Goal: Communication & Community: Answer question/provide support

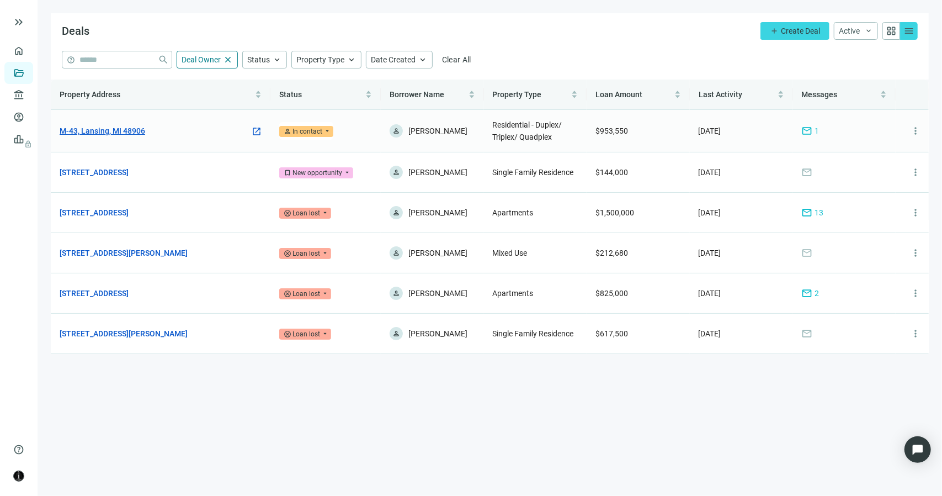
click at [127, 132] on link "M-43, Lansing, MI 48906" at bounding box center [103, 131] width 86 height 12
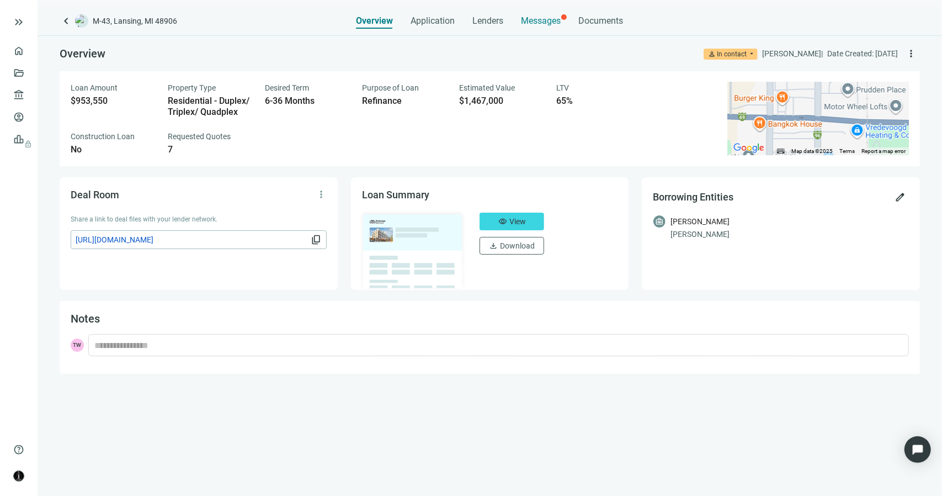
click at [539, 24] on span "Messages" at bounding box center [541, 20] width 40 height 10
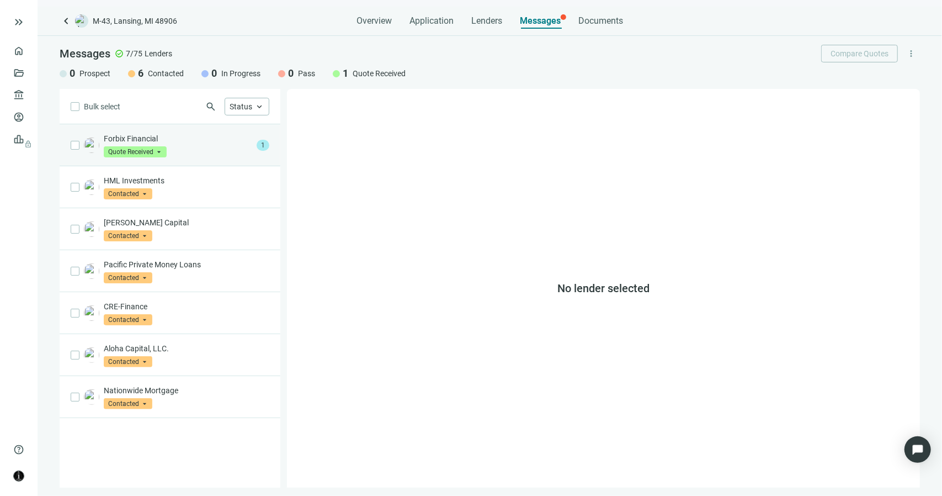
click at [183, 142] on p "Forbix Financial" at bounding box center [178, 138] width 148 height 11
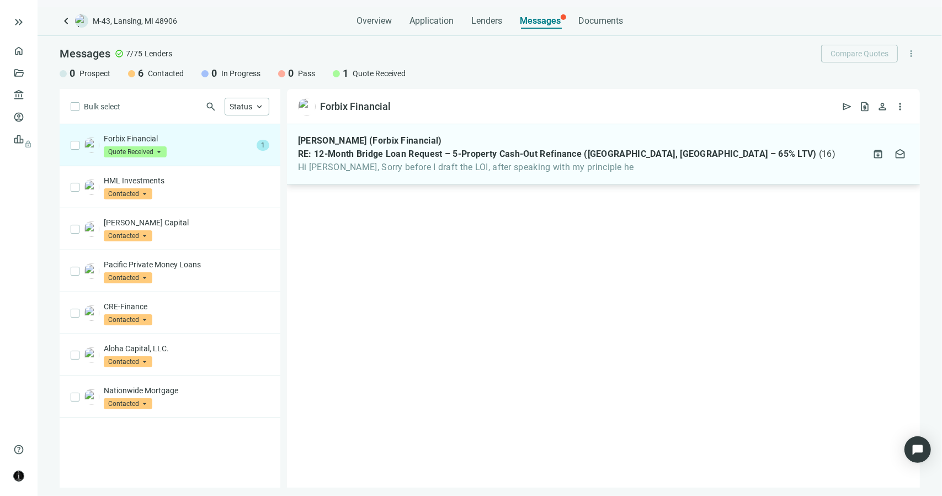
click at [478, 169] on span "Hi Terrance, Sorry before I draft the LOI, after speaking with my principle he" at bounding box center [566, 167] width 537 height 11
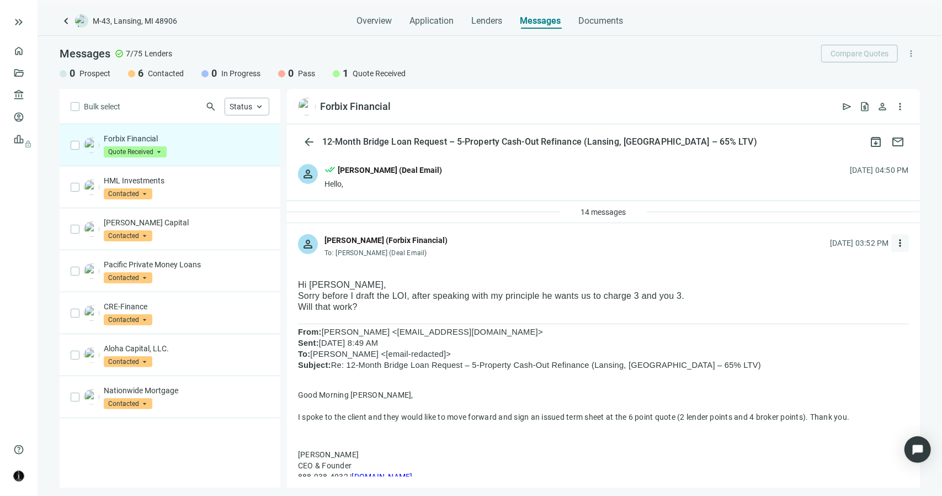
click at [894, 243] on span "more_vert" at bounding box center [899, 242] width 11 height 11
click at [838, 287] on div "reply_all Reply all" at bounding box center [839, 288] width 117 height 20
type textarea "**********"
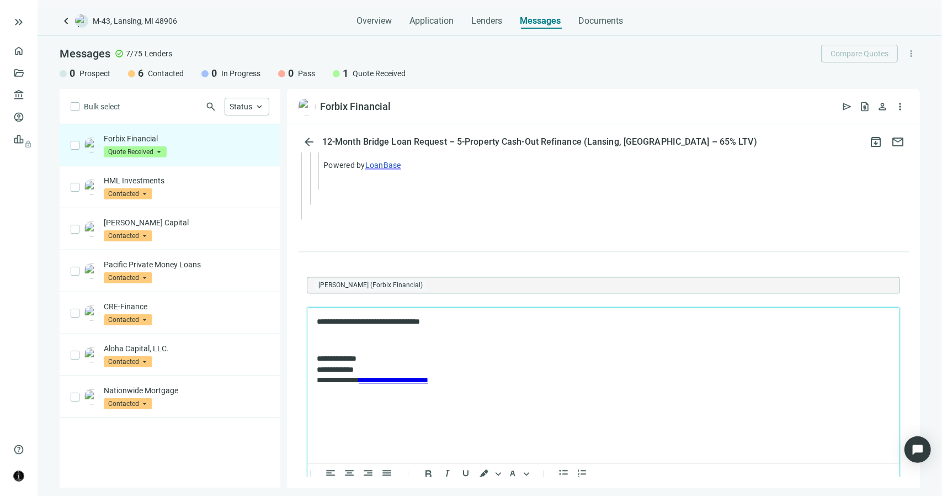
click at [367, 324] on p "**********" at bounding box center [597, 321] width 563 height 11
click at [449, 323] on p "**********" at bounding box center [597, 321] width 563 height 11
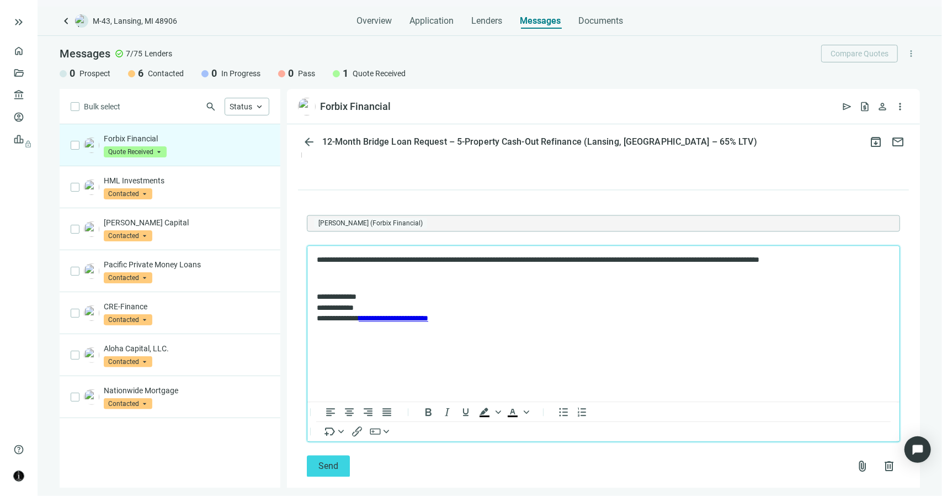
scroll to position [1692, 0]
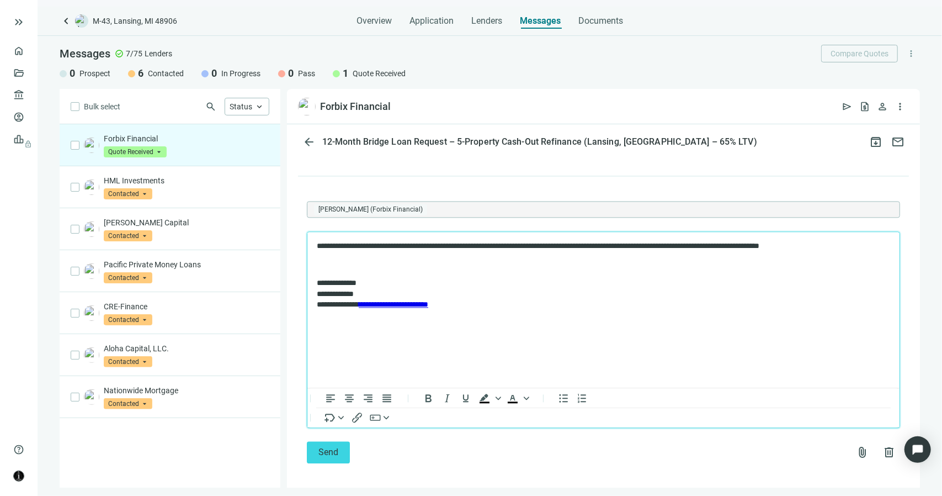
click at [317, 248] on p "**********" at bounding box center [597, 245] width 563 height 11
click at [317, 247] on p "**********" at bounding box center [597, 245] width 563 height 11
click at [316, 247] on p "**********" at bounding box center [597, 245] width 563 height 11
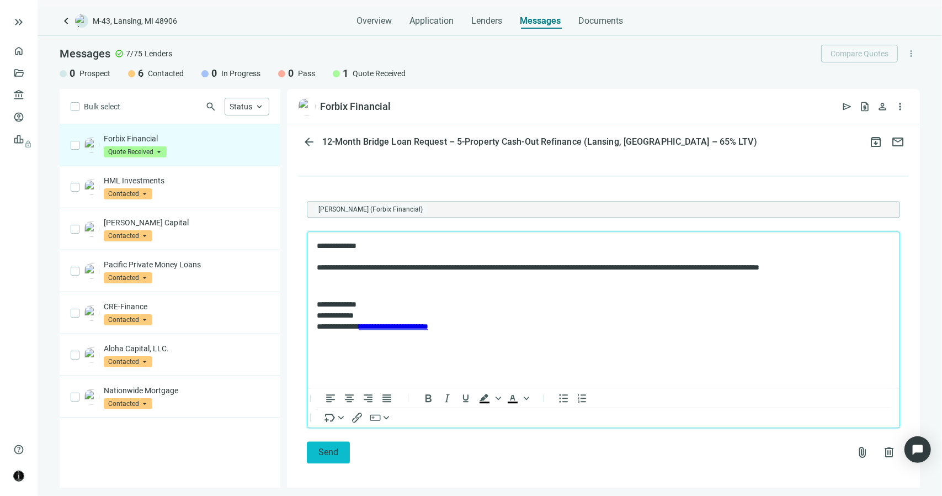
click at [339, 450] on button "Send" at bounding box center [328, 452] width 43 height 22
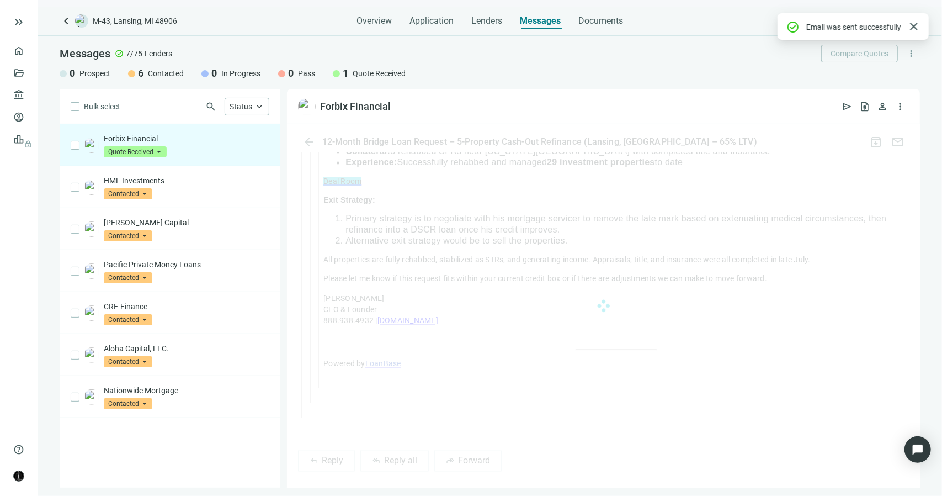
scroll to position [1653, 0]
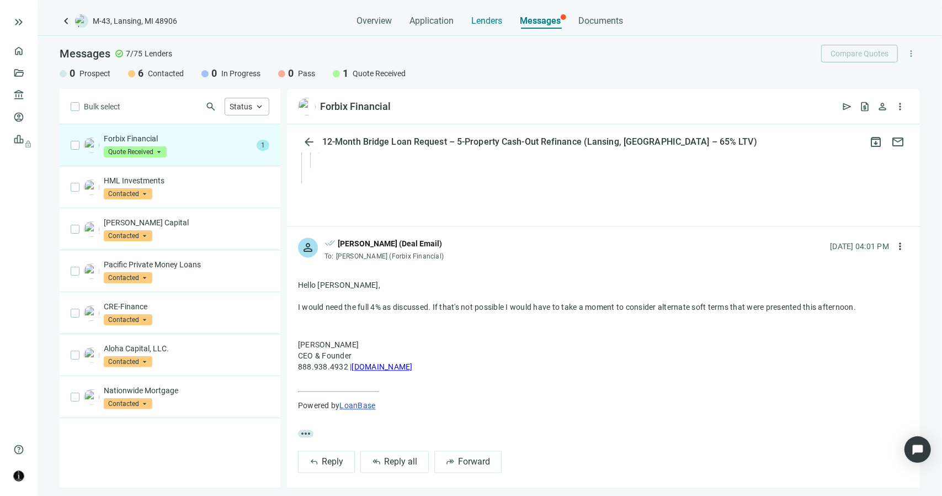
click at [483, 23] on span "Lenders" at bounding box center [486, 20] width 31 height 11
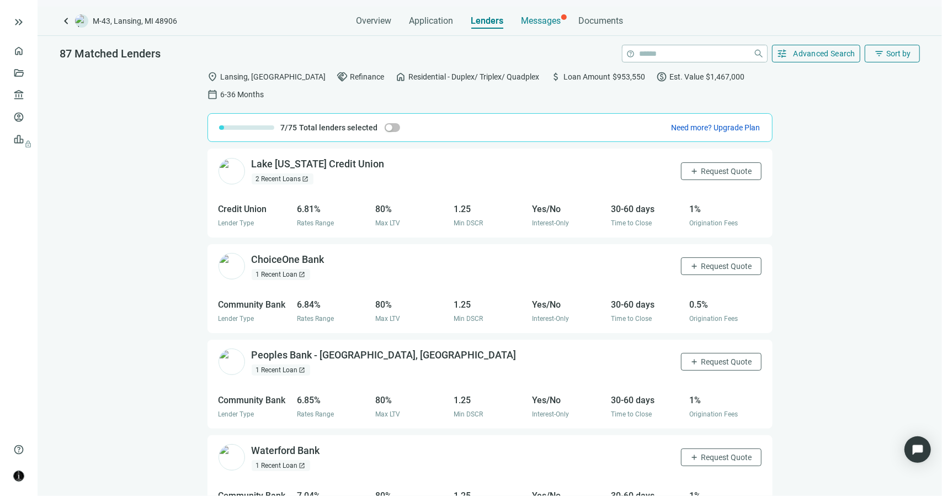
click at [536, 22] on span "Messages" at bounding box center [541, 20] width 40 height 10
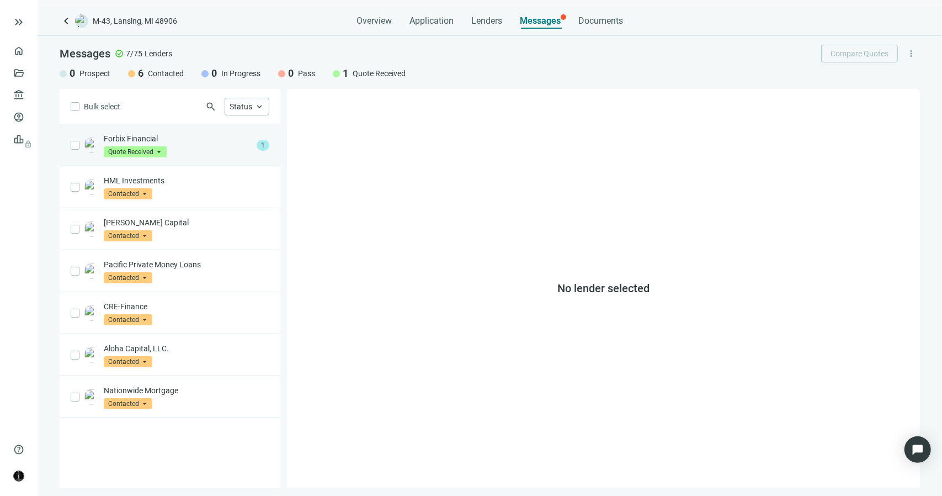
click at [230, 142] on p "Forbix Financial" at bounding box center [178, 138] width 148 height 11
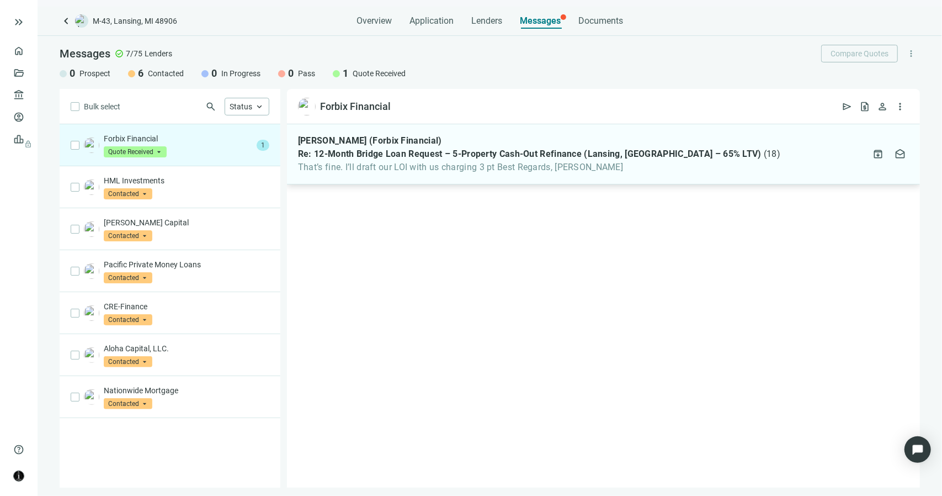
click at [368, 172] on span "That’s fine. I’ll draft our LOI with us charging 3 pt Best Regards, Valerie" at bounding box center [539, 167] width 482 height 11
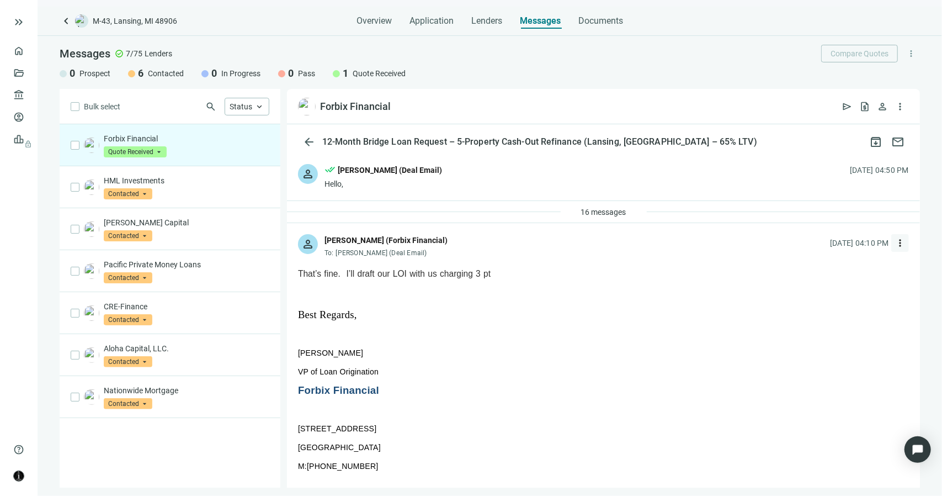
click at [894, 242] on span "more_vert" at bounding box center [899, 242] width 11 height 11
click at [831, 290] on span "Reply all" at bounding box center [822, 287] width 28 height 9
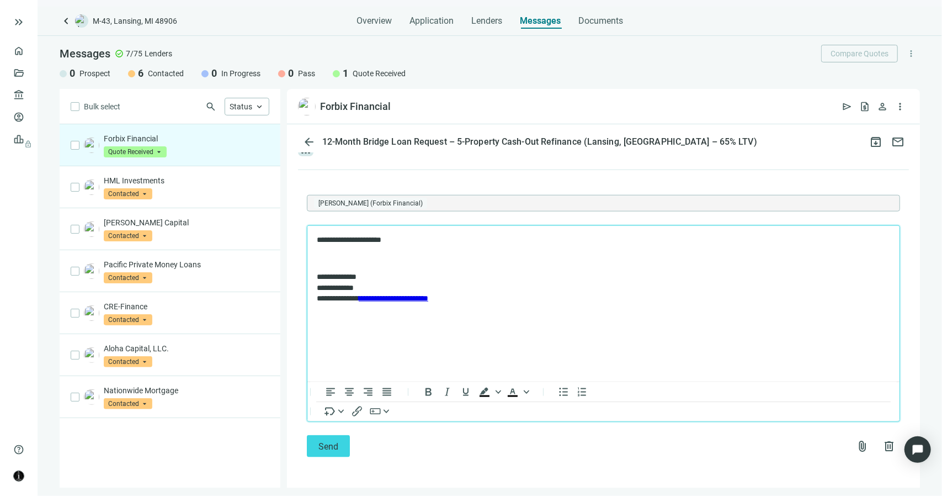
scroll to position [827, 0]
click at [329, 450] on span "Send" at bounding box center [328, 446] width 20 height 10
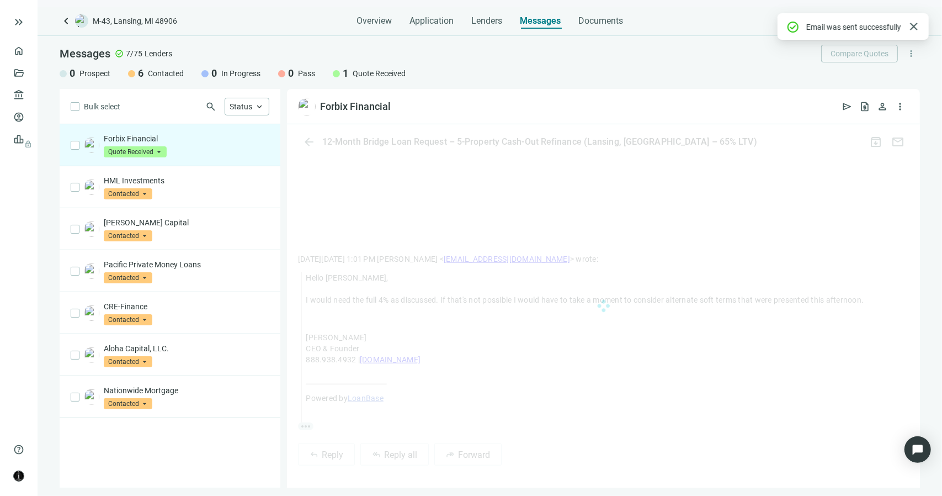
scroll to position [766, 0]
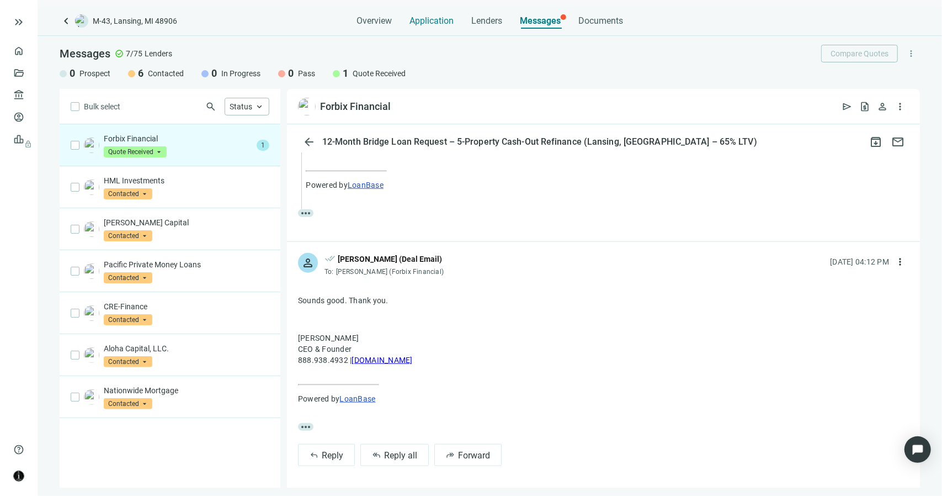
click at [429, 19] on span "Application" at bounding box center [431, 20] width 44 height 11
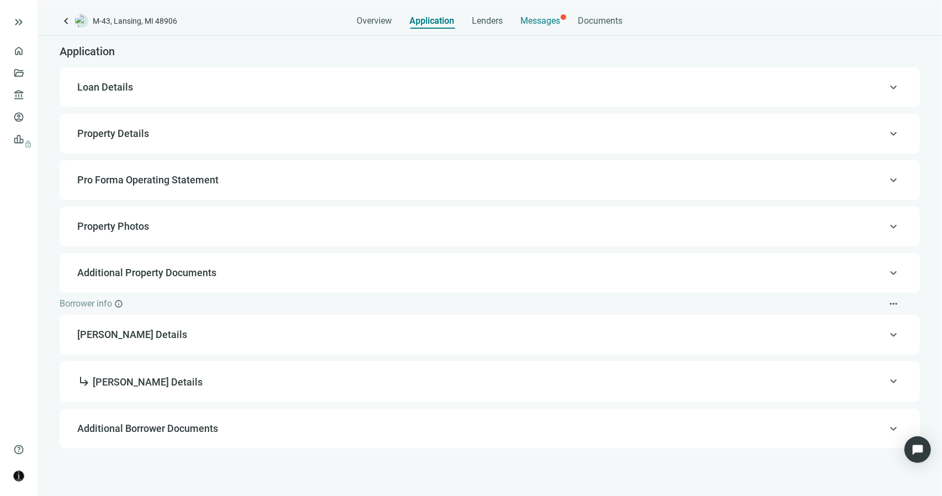
click at [550, 21] on span "Messages" at bounding box center [541, 20] width 40 height 10
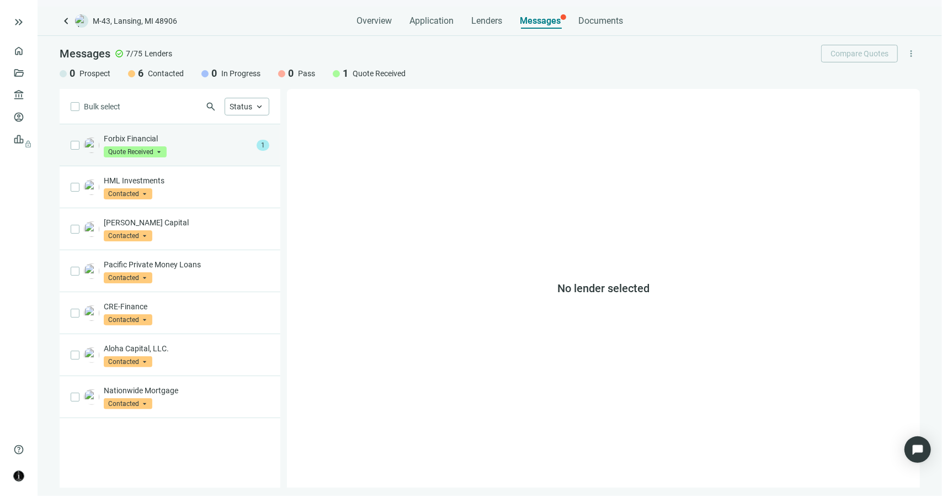
click at [170, 141] on p "Forbix Financial" at bounding box center [178, 138] width 148 height 11
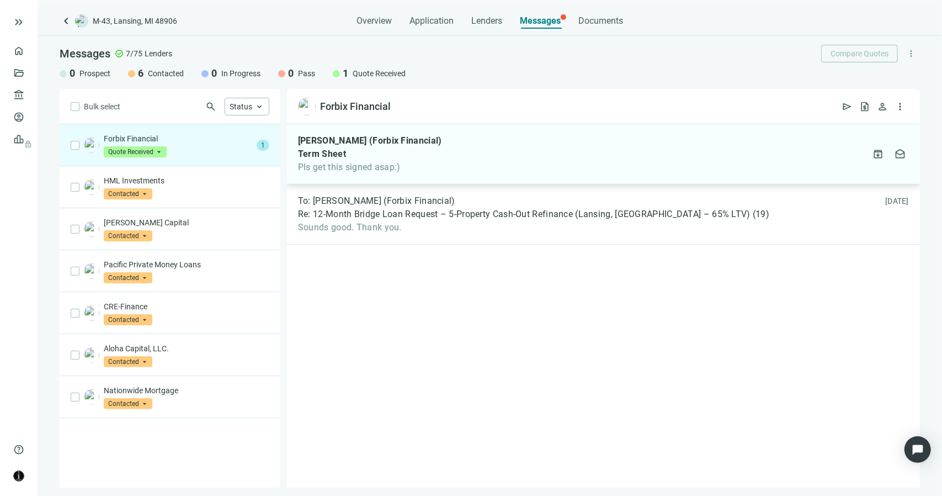
click at [416, 166] on span "Pls get this signed asap:)" at bounding box center [370, 167] width 144 height 11
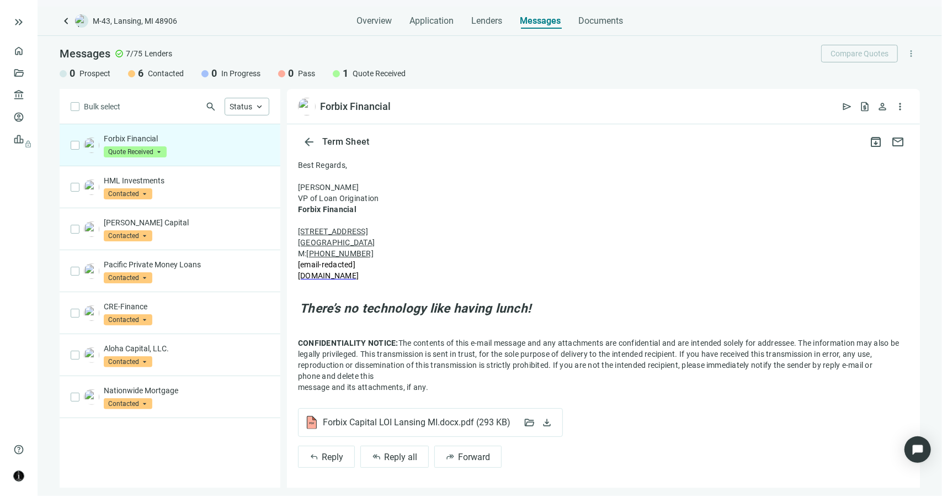
scroll to position [96, 0]
click at [475, 423] on span "( 293 KB )" at bounding box center [492, 419] width 36 height 11
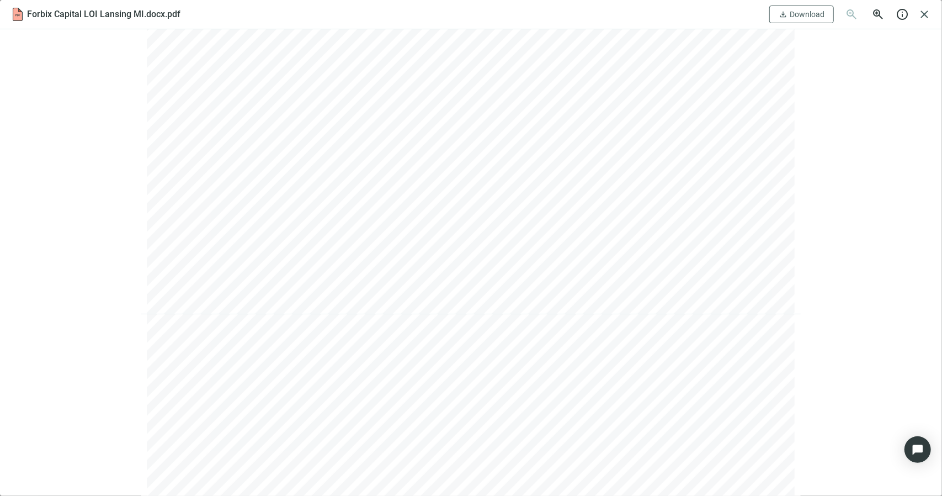
scroll to position [552, 0]
click at [925, 13] on span "close" at bounding box center [924, 14] width 13 height 13
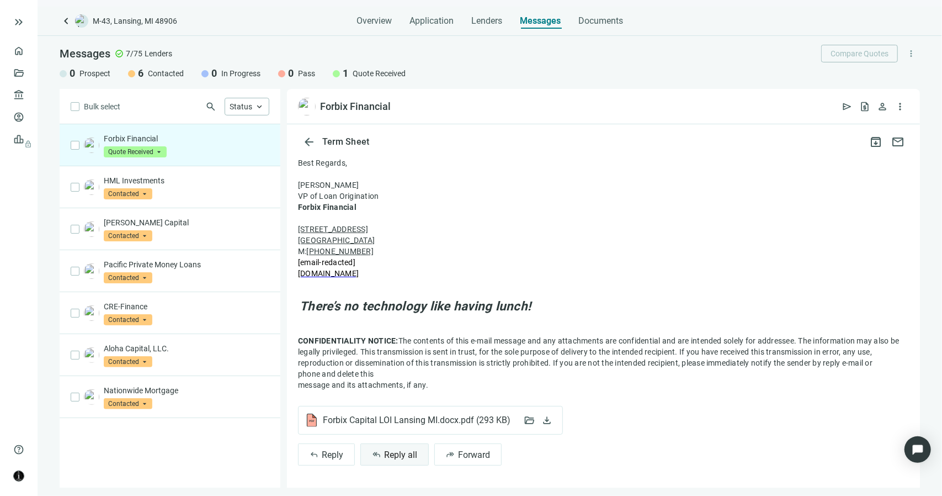
click at [407, 455] on span "Reply all" at bounding box center [400, 454] width 33 height 10
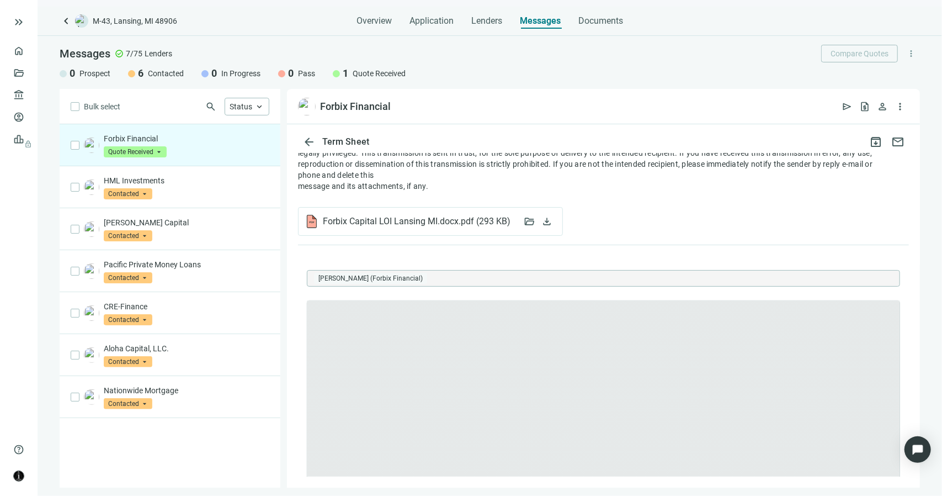
scroll to position [0, 0]
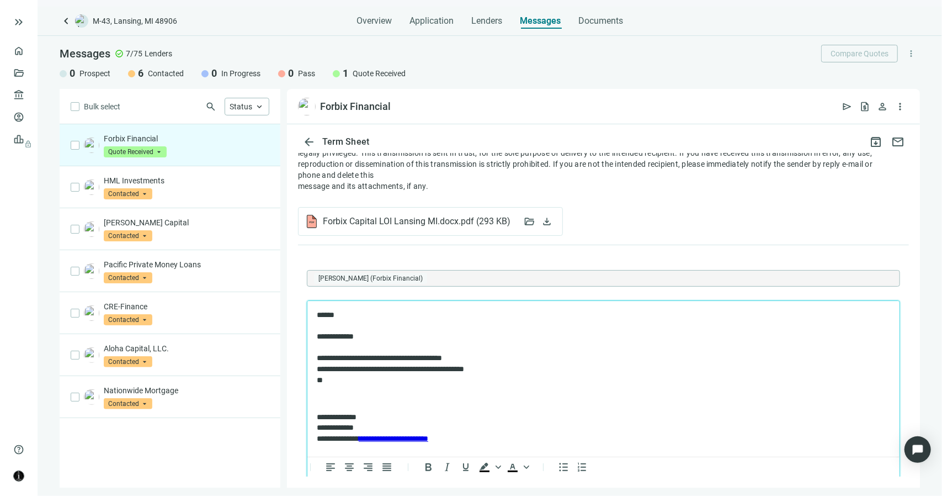
click at [388, 358] on p "**********" at bounding box center [597, 347] width 563 height 76
click at [353, 360] on p "**********" at bounding box center [597, 347] width 563 height 76
click at [341, 379] on p "**********" at bounding box center [597, 347] width 563 height 76
click at [406, 225] on span "Forbix Capital LOI Lansing MI.docx.pdf ( 293 KB )" at bounding box center [416, 221] width 187 height 11
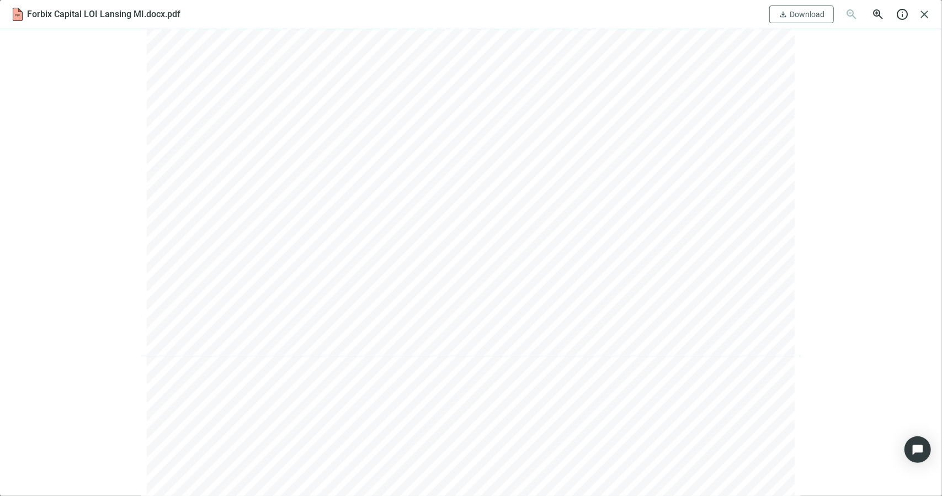
scroll to position [386, 0]
click at [922, 12] on span "close" at bounding box center [924, 14] width 13 height 13
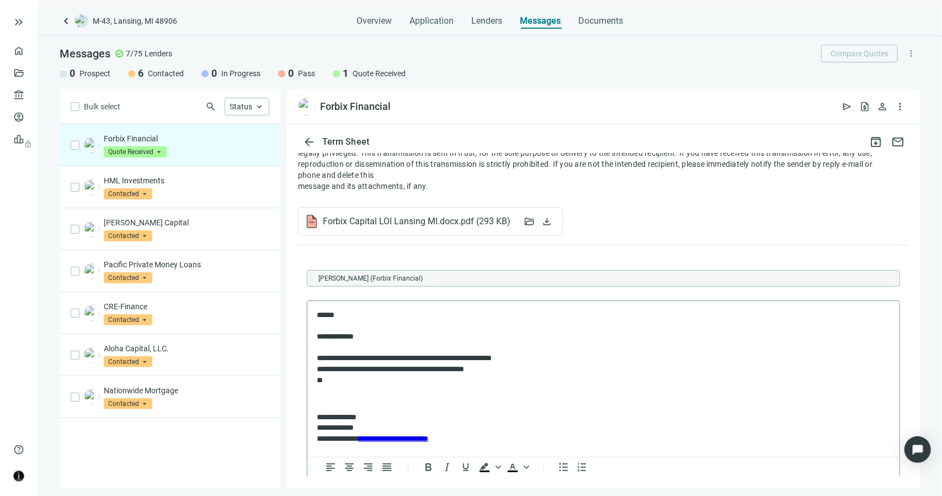
click at [360, 381] on p "**********" at bounding box center [597, 347] width 563 height 76
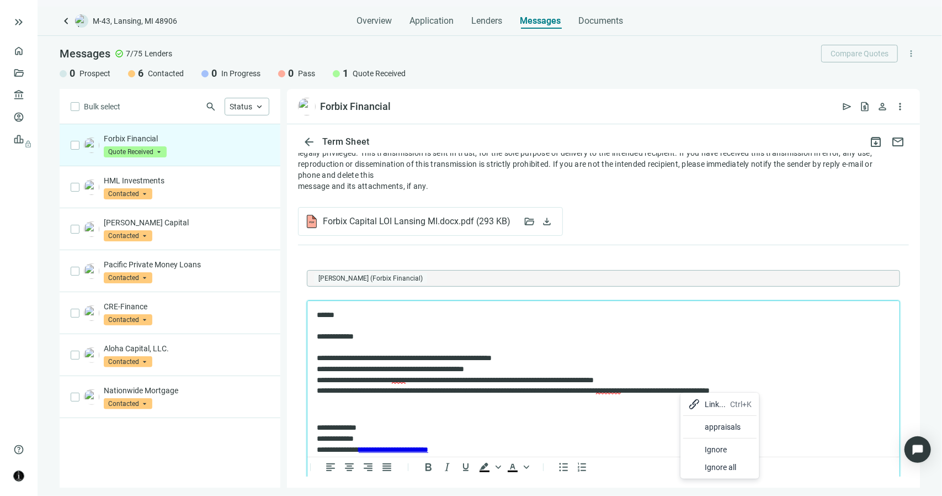
drag, startPoint x: 723, startPoint y: 427, endPoint x: 417, endPoint y: 128, distance: 428.5
click at [723, 427] on div "appraisals" at bounding box center [728, 426] width 47 height 13
click at [460, 223] on span "Forbix Capital LOI Lansing MI.docx.pdf ( 293 KB )" at bounding box center [416, 221] width 187 height 11
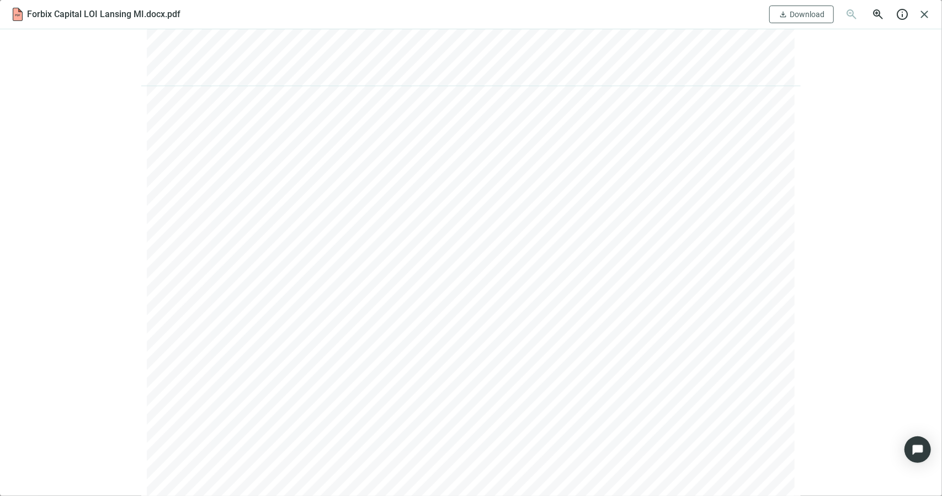
scroll to position [828, 0]
click at [926, 14] on span "close" at bounding box center [924, 14] width 13 height 13
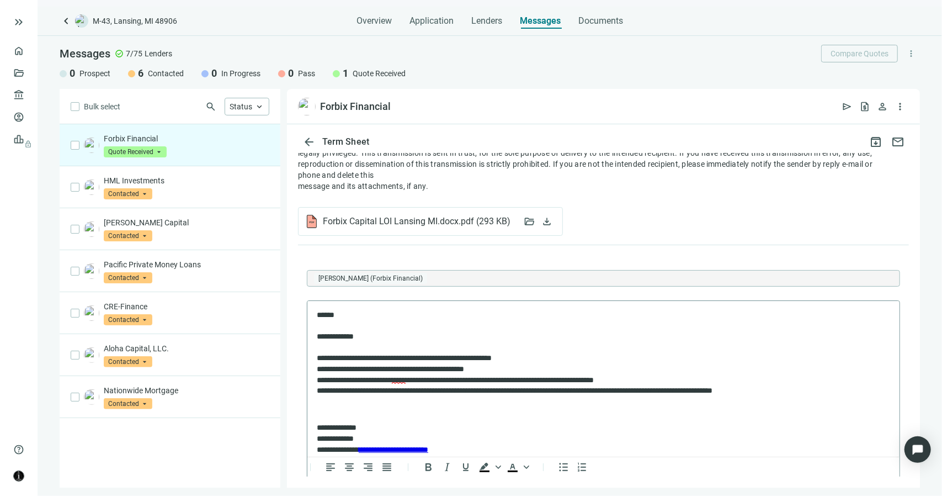
click at [817, 392] on p "**********" at bounding box center [593, 352] width 555 height 87
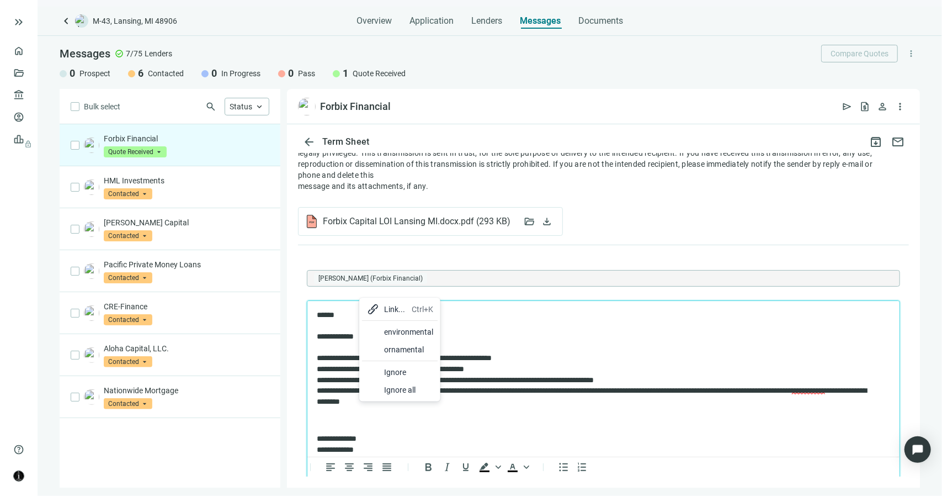
click at [384, 333] on div "environmental" at bounding box center [408, 331] width 49 height 13
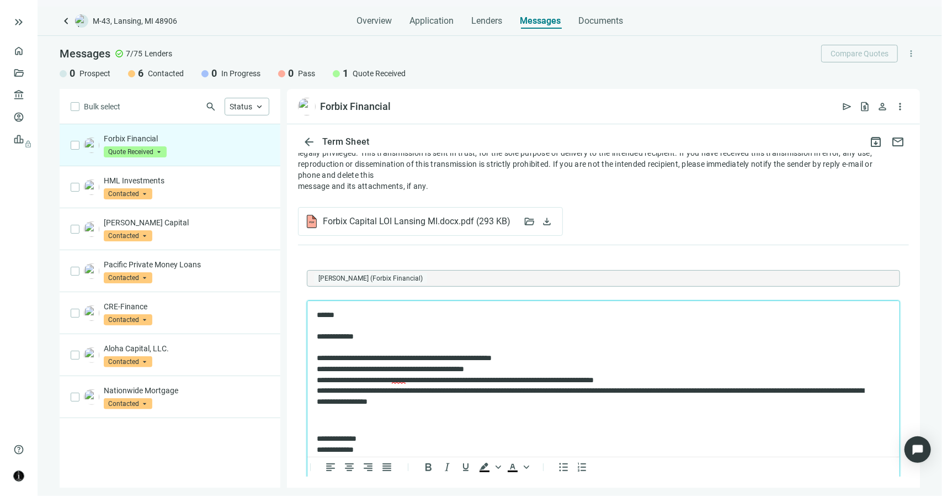
click at [511, 403] on p "**********" at bounding box center [593, 357] width 555 height 97
drag, startPoint x: 522, startPoint y: 379, endPoint x: 491, endPoint y: 381, distance: 30.9
click at [491, 381] on p "**********" at bounding box center [593, 357] width 555 height 97
click at [513, 400] on p "**********" at bounding box center [593, 357] width 555 height 97
click at [380, 427] on p "**********" at bounding box center [593, 368] width 555 height 119
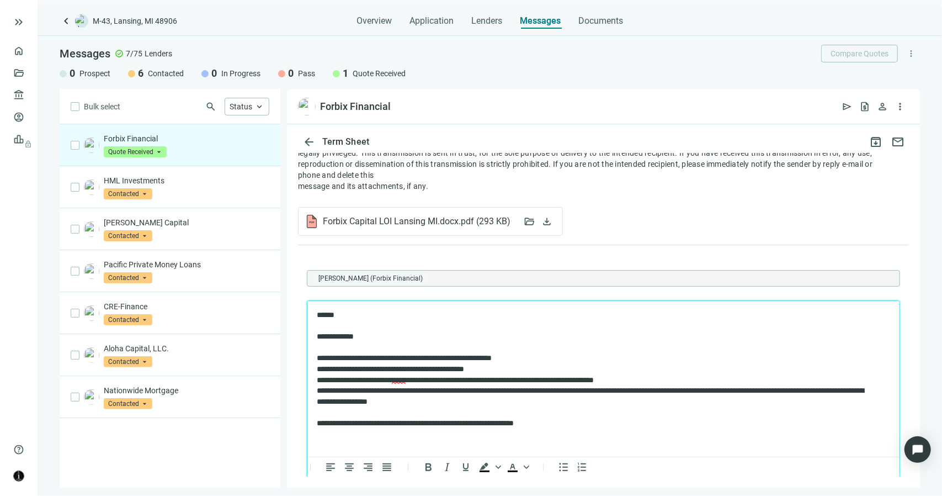
click at [580, 418] on p "**********" at bounding box center [593, 368] width 555 height 119
click at [569, 424] on p "**********" at bounding box center [593, 368] width 555 height 119
click at [543, 403] on p "**********" at bounding box center [593, 368] width 555 height 119
click at [500, 403] on p "**********" at bounding box center [593, 368] width 555 height 119
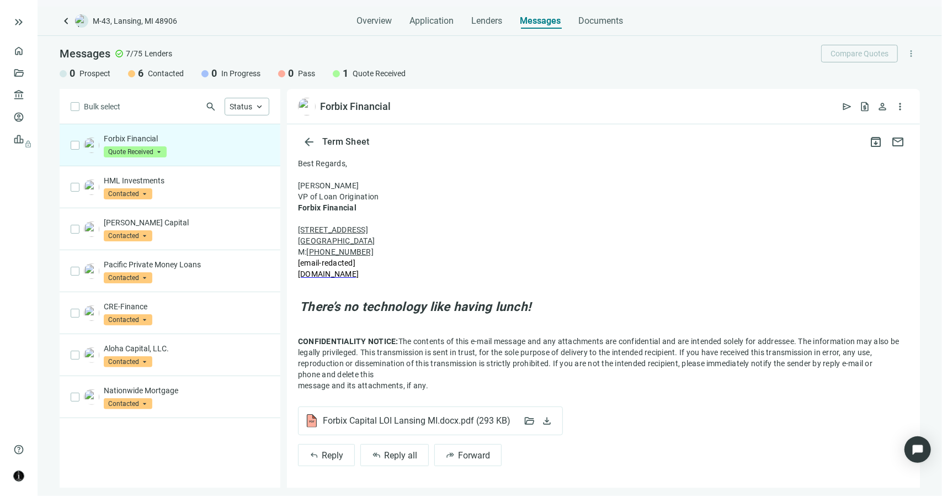
scroll to position [96, 0]
click at [390, 457] on span "Reply all" at bounding box center [400, 454] width 33 height 10
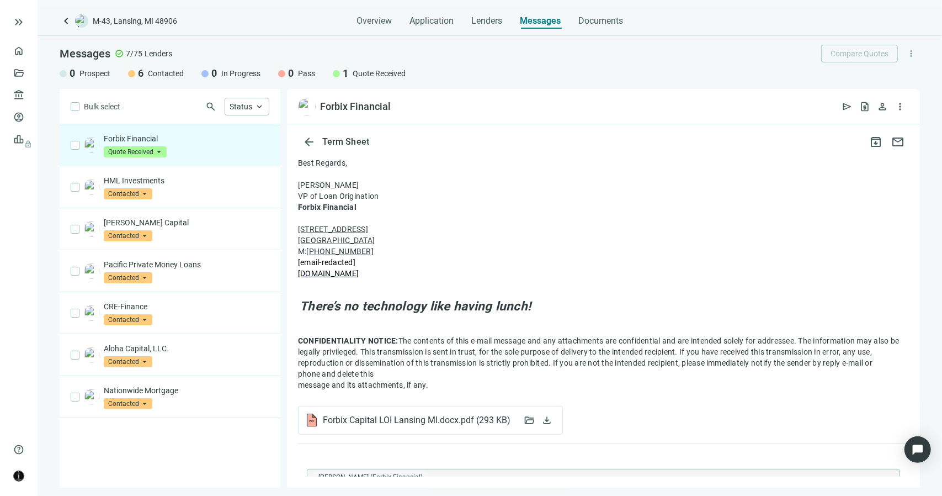
scroll to position [295, 0]
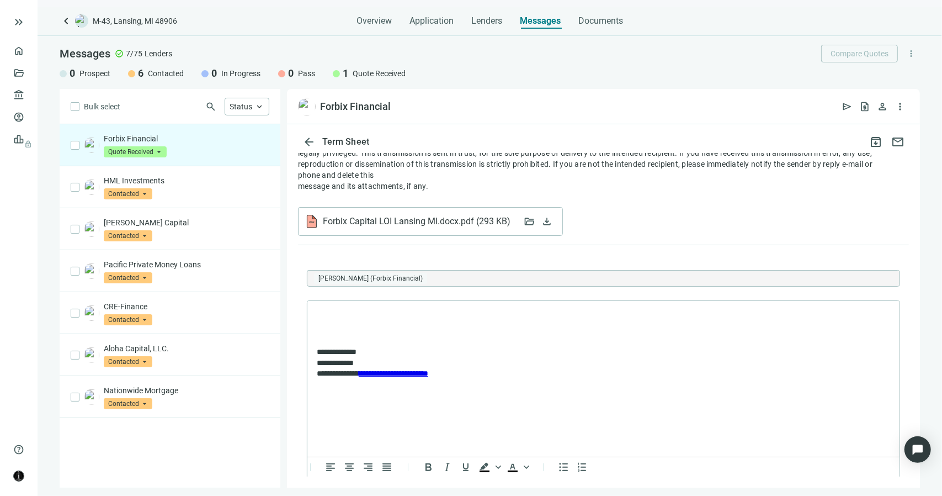
click at [432, 222] on span "Forbix Capital LOI Lansing MI.docx.pdf ( 293 KB )" at bounding box center [416, 221] width 187 height 11
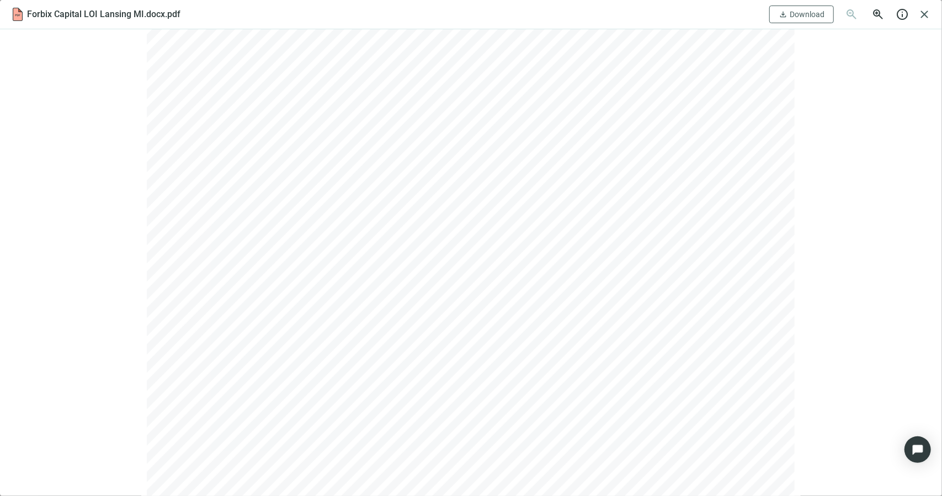
scroll to position [883, 0]
click at [925, 13] on span "close" at bounding box center [924, 14] width 13 height 13
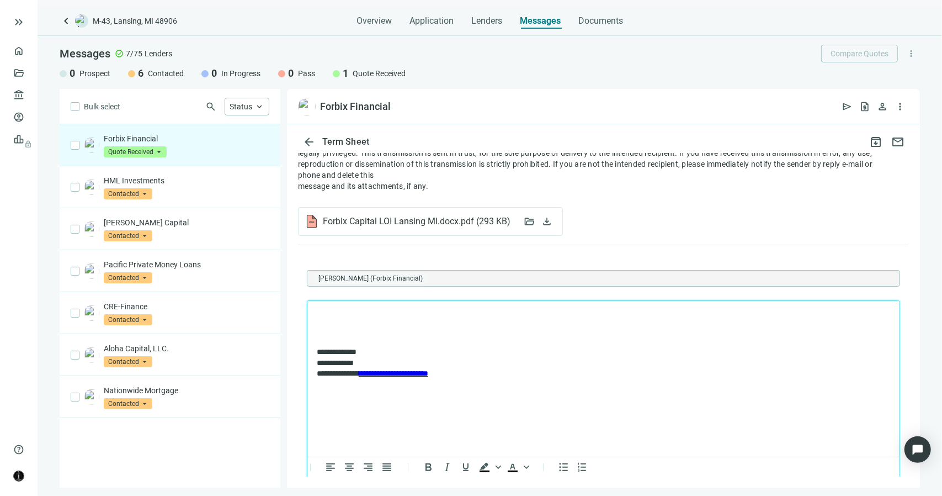
click at [364, 312] on p "Rich Text Area. Press ALT-0 for help." at bounding box center [602, 314] width 573 height 11
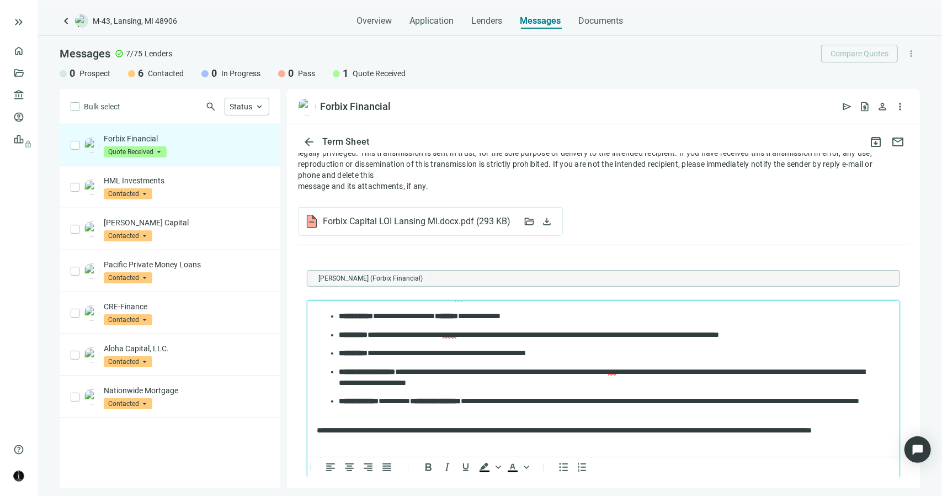
scroll to position [0, 0]
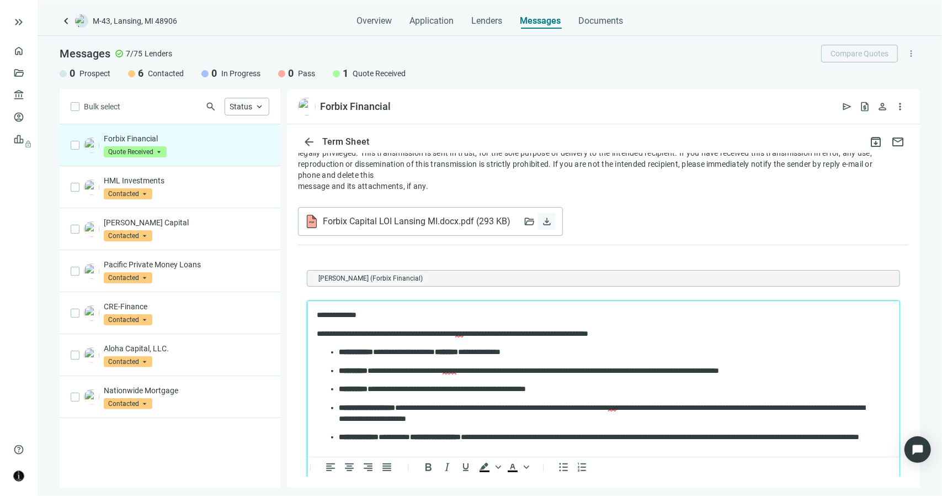
click at [551, 223] on span "download" at bounding box center [546, 221] width 11 height 11
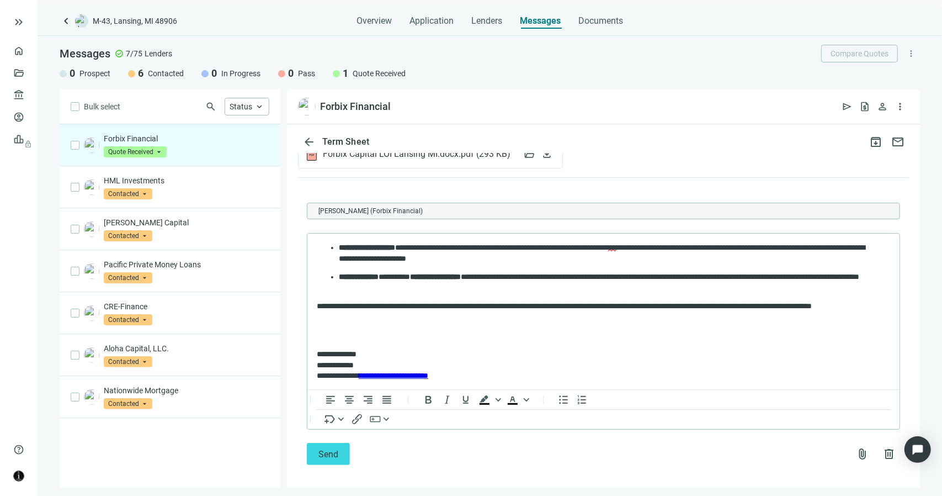
scroll to position [370, 0]
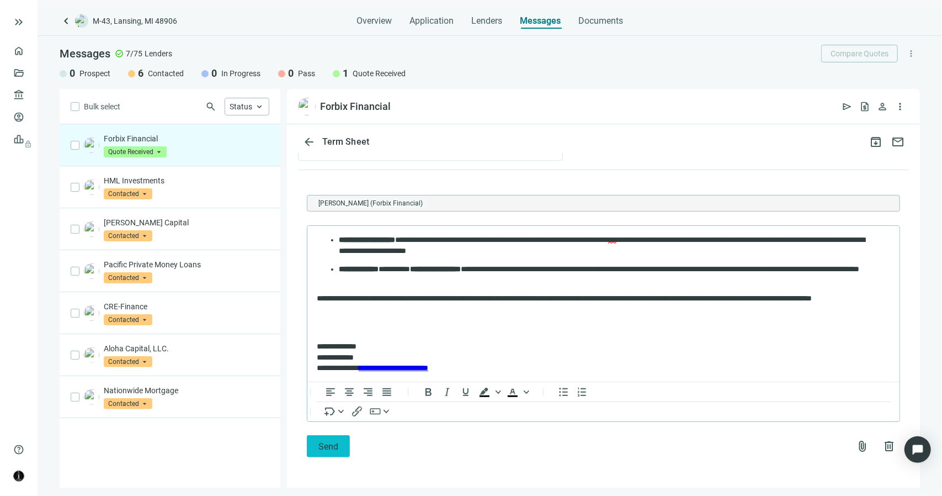
click at [324, 448] on span "Send" at bounding box center [328, 446] width 20 height 10
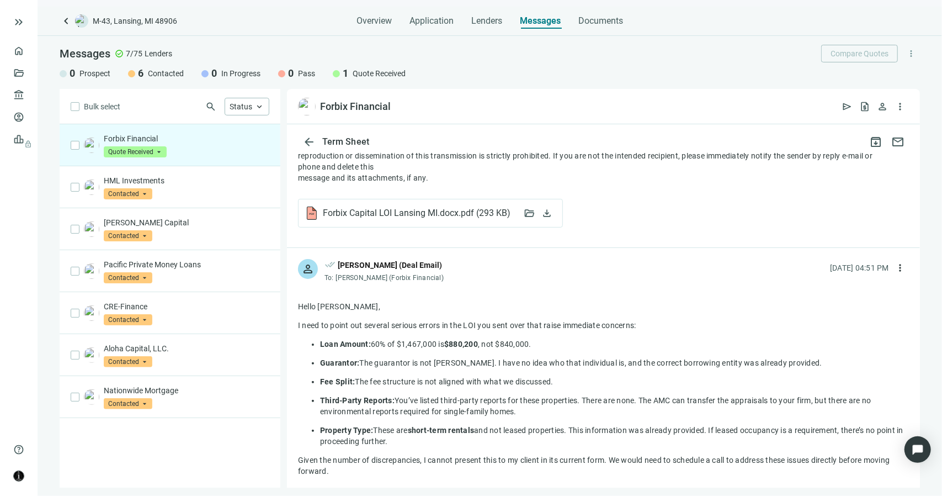
scroll to position [386, 0]
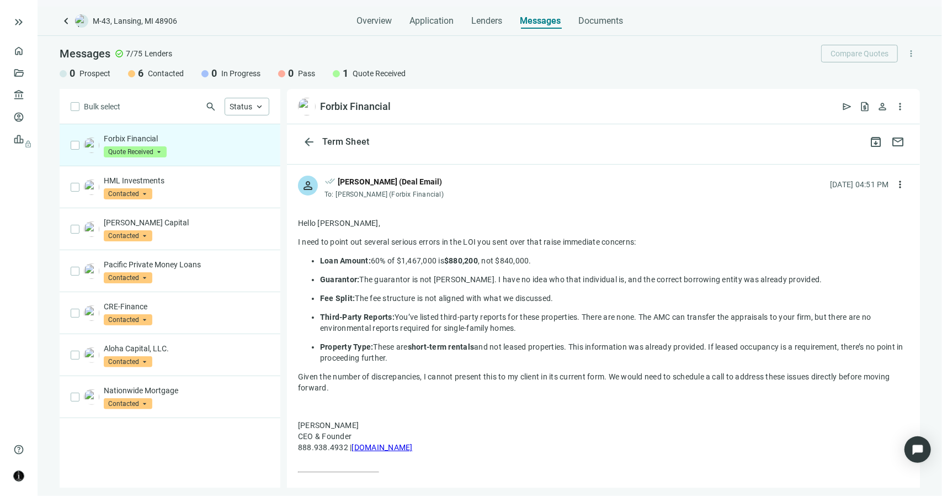
click at [149, 137] on p "Forbix Financial" at bounding box center [187, 138] width 166 height 11
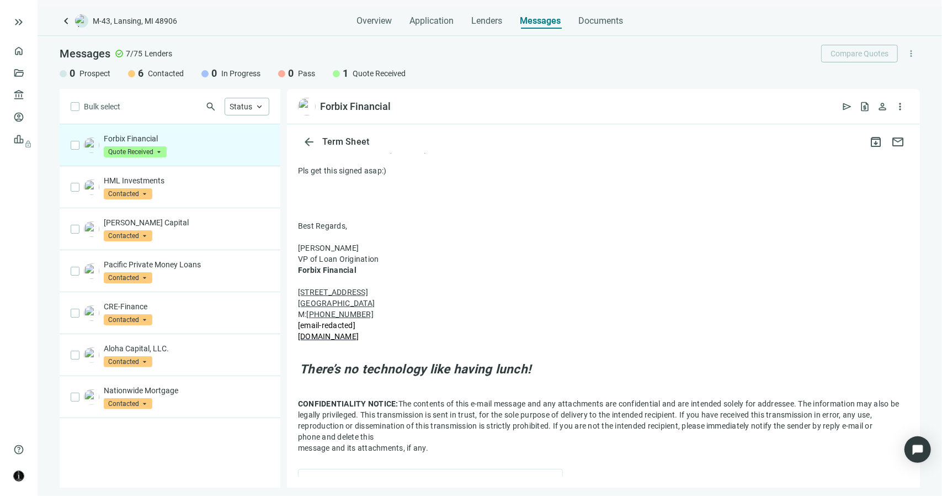
scroll to position [32, 0]
click at [340, 339] on font "[DOMAIN_NAME]" at bounding box center [328, 337] width 61 height 9
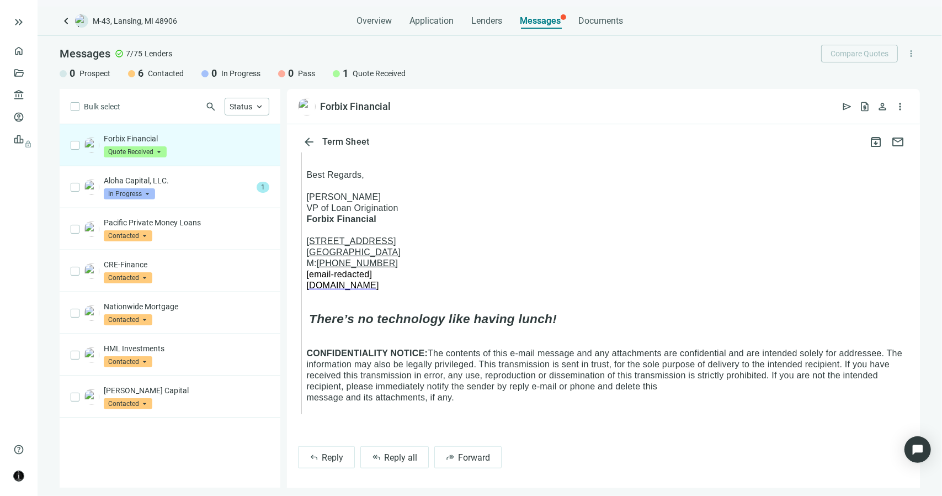
scroll to position [528, 0]
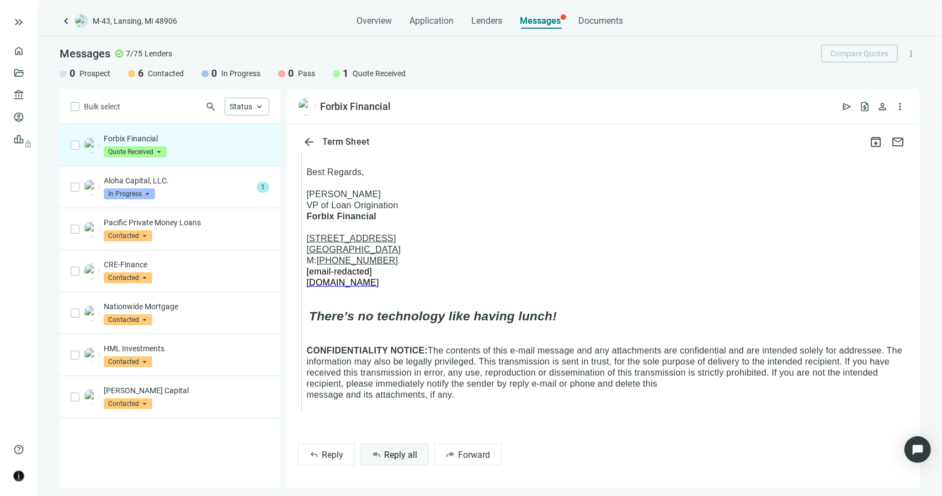
click at [391, 458] on span "Reply all" at bounding box center [400, 454] width 33 height 10
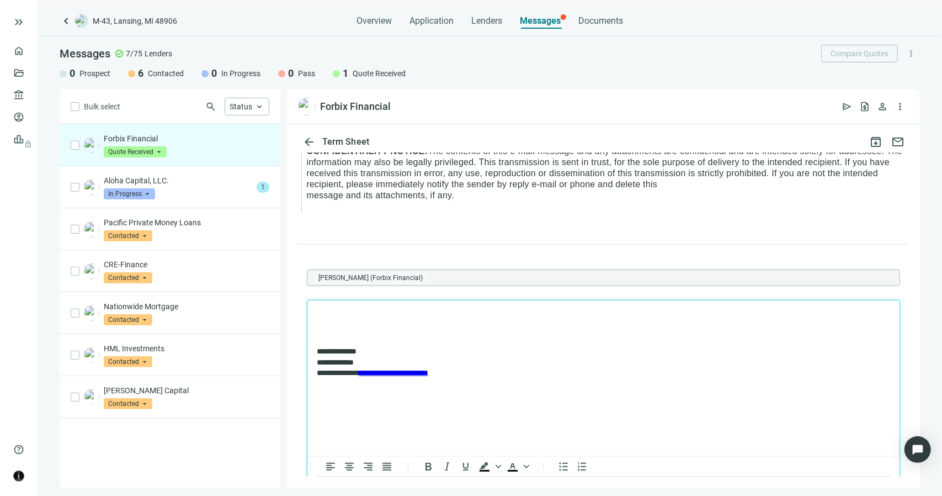
scroll to position [0, 0]
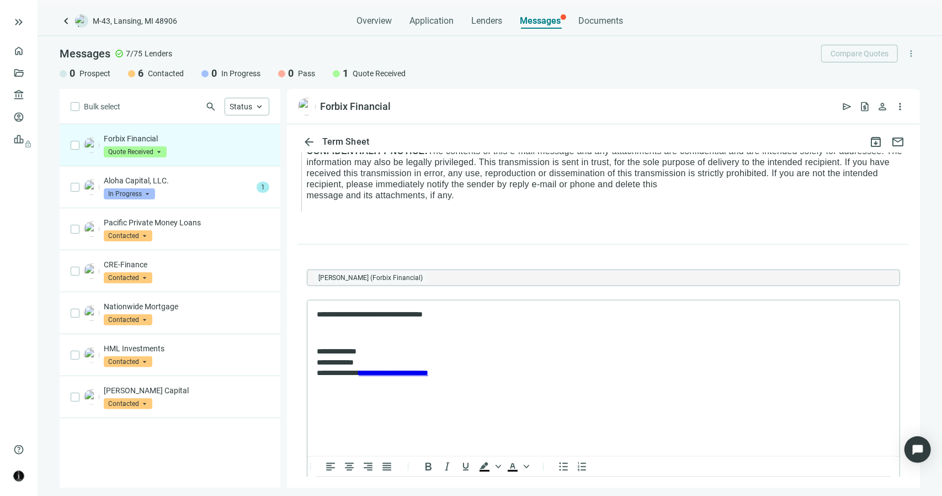
click at [451, 252] on div "**********" at bounding box center [603, 392] width 611 height 296
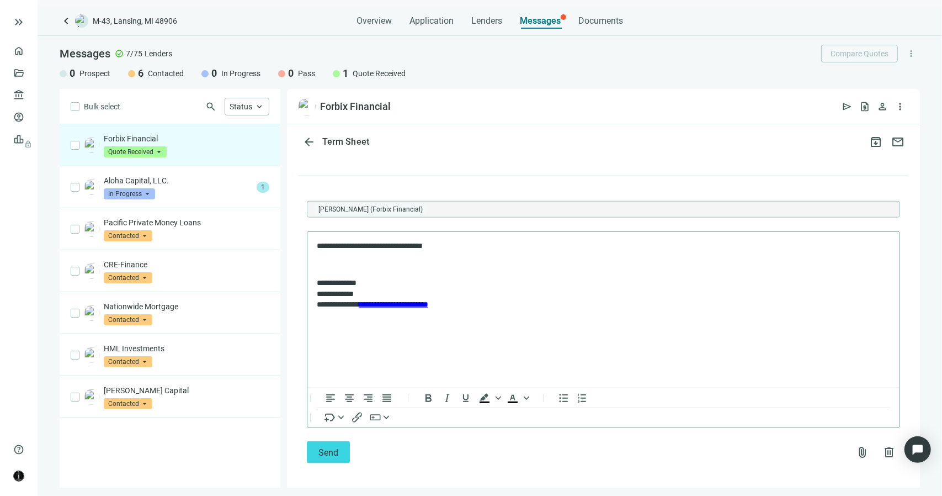
scroll to position [802, 0]
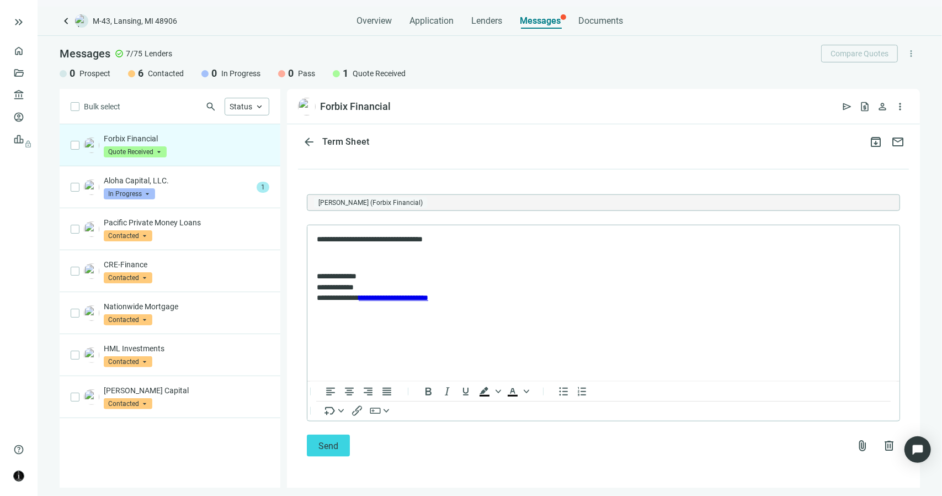
click at [316, 432] on form "**********" at bounding box center [603, 325] width 593 height 263
click at [318, 444] on span "Send" at bounding box center [328, 445] width 20 height 10
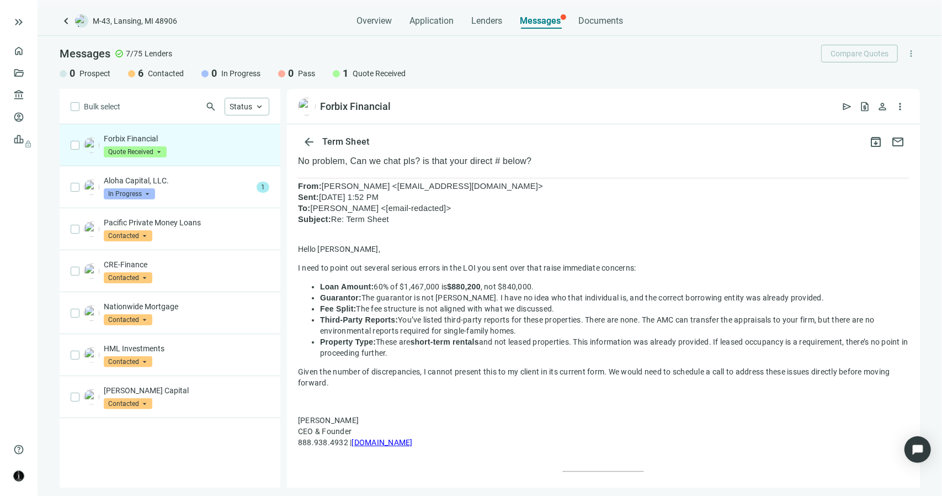
scroll to position [78, 0]
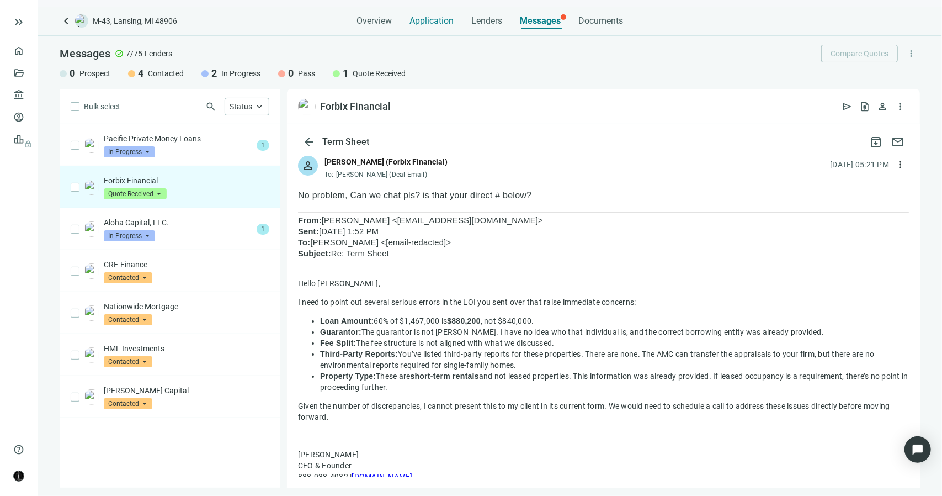
click at [422, 24] on span "Application" at bounding box center [431, 20] width 44 height 11
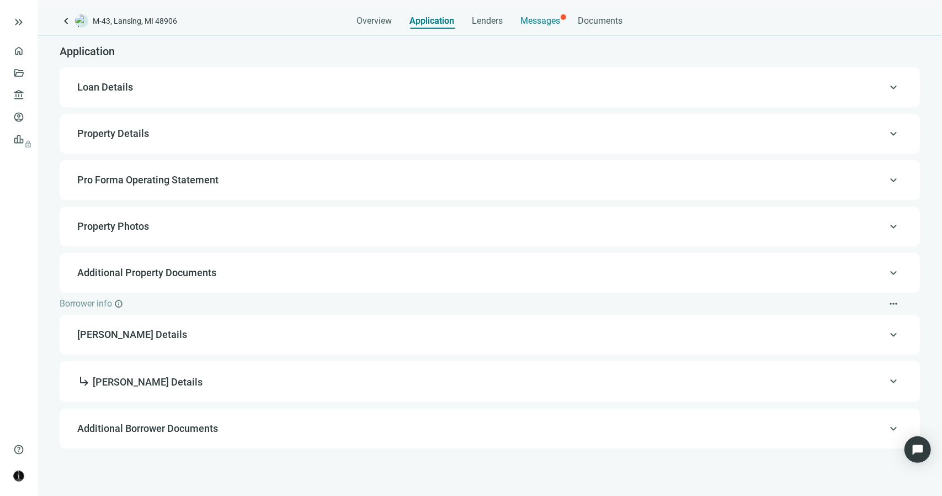
click at [552, 20] on span "Messages" at bounding box center [541, 20] width 40 height 10
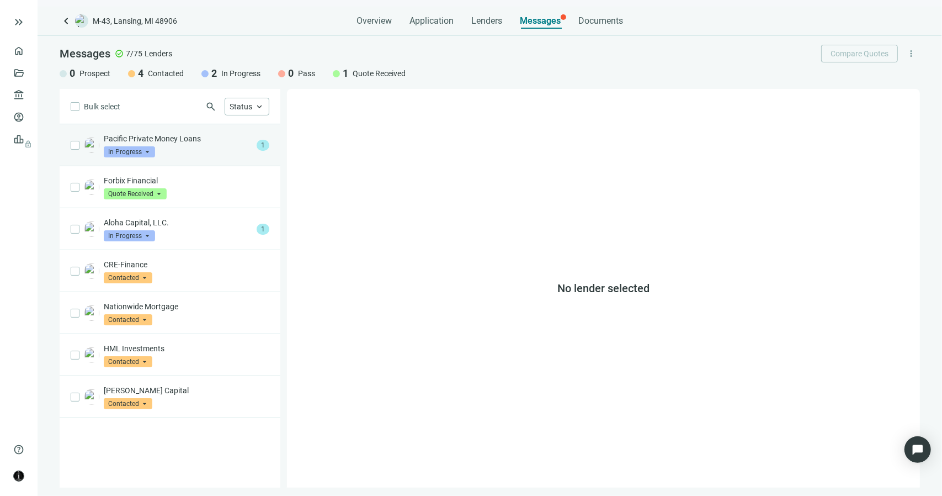
click at [204, 136] on p "Pacific Private Money Loans" at bounding box center [178, 138] width 148 height 11
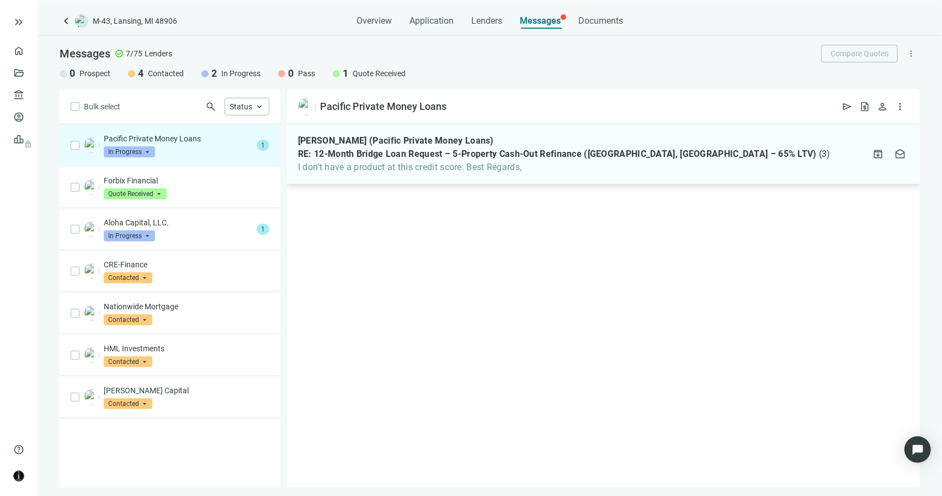
click at [501, 171] on span "I don’t have a product at this credit score. Best Regards," at bounding box center [564, 167] width 532 height 11
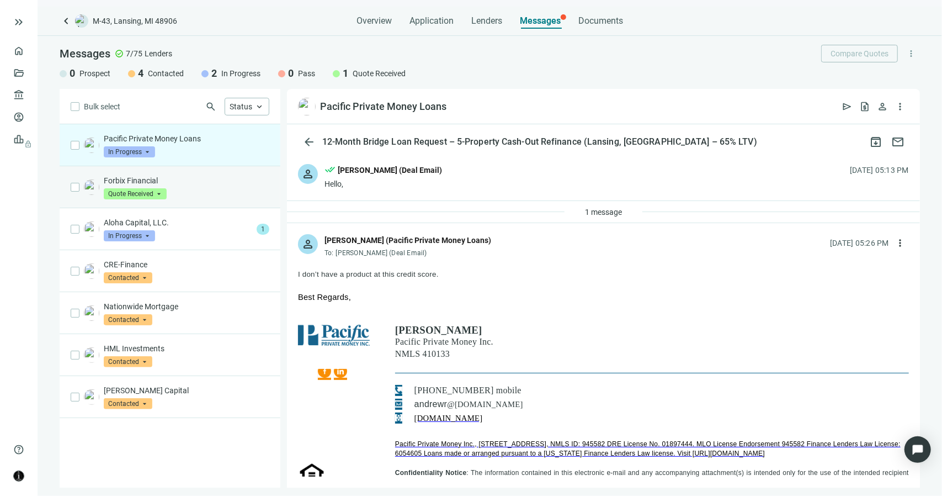
click at [209, 189] on div "Forbix Financial Quote Received arrow_drop_down" at bounding box center [187, 187] width 166 height 24
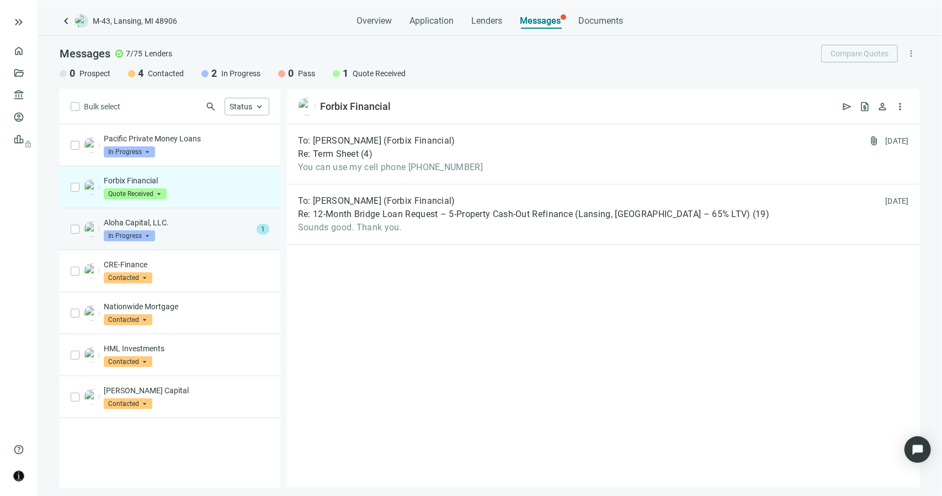
click at [219, 233] on div "Aloha Capital, LLC. In Progress arrow_drop_down" at bounding box center [178, 229] width 148 height 24
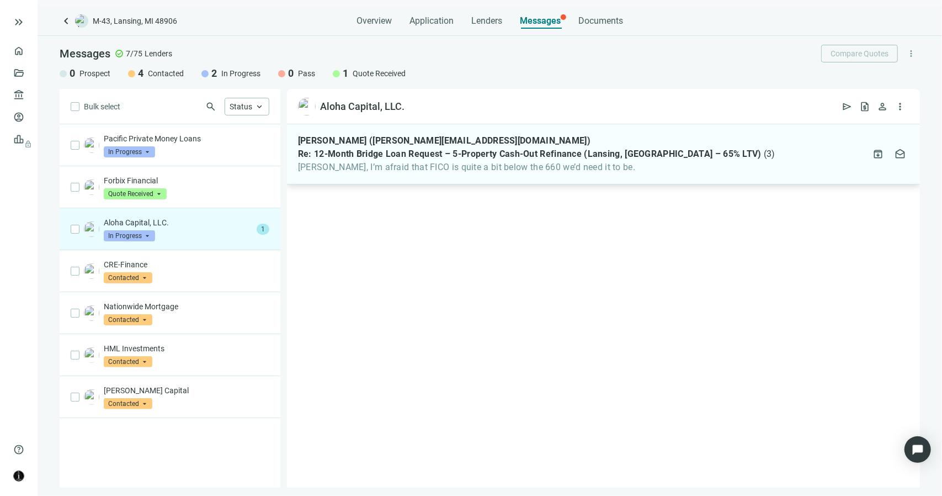
click at [446, 172] on span "[PERSON_NAME], I’m afraid that FICO is quite a bit below the 660 we’d need it t…" at bounding box center [536, 167] width 477 height 11
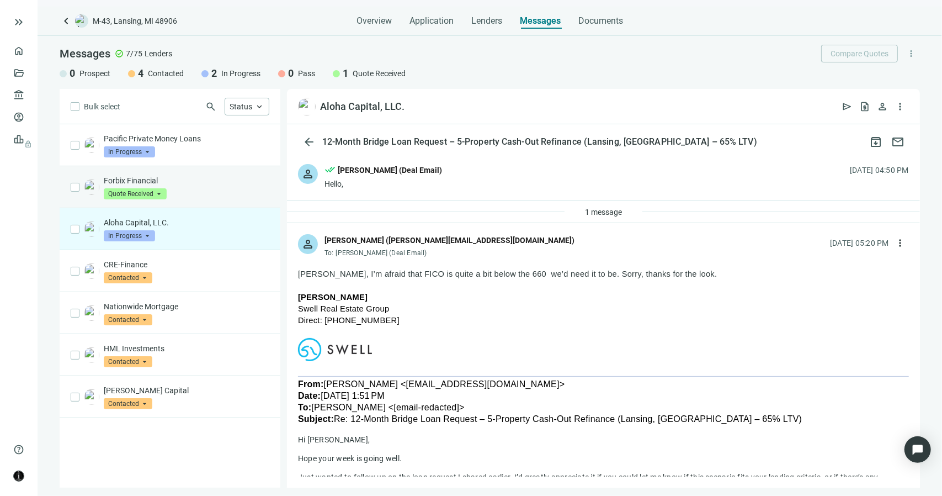
click at [190, 181] on p "Forbix Financial" at bounding box center [187, 180] width 166 height 11
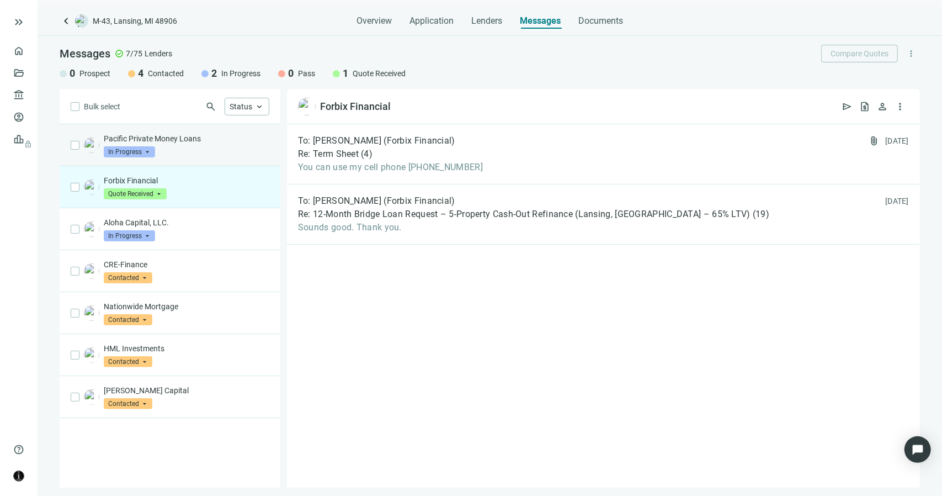
click at [179, 145] on div "Pacific Private Money Loans In Progress arrow_drop_down" at bounding box center [187, 145] width 166 height 24
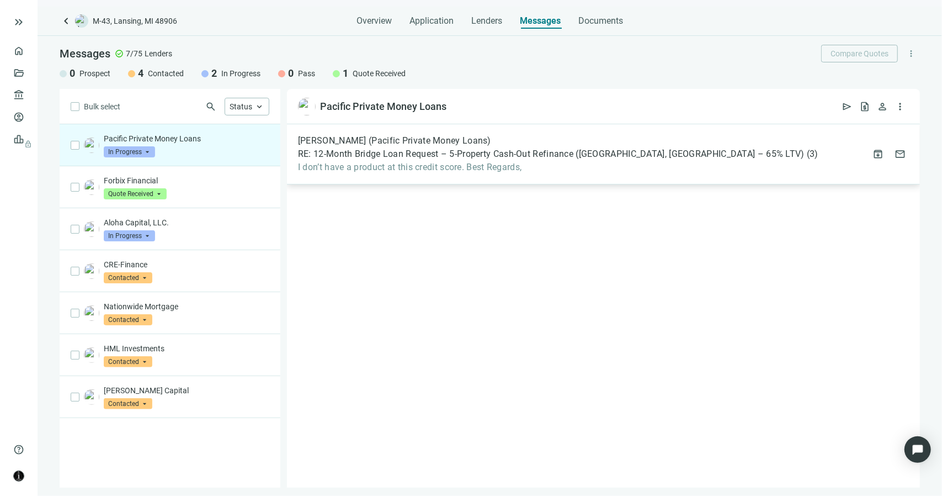
click at [351, 163] on span "I don’t have a product at this credit score. Best Regards," at bounding box center [558, 167] width 520 height 11
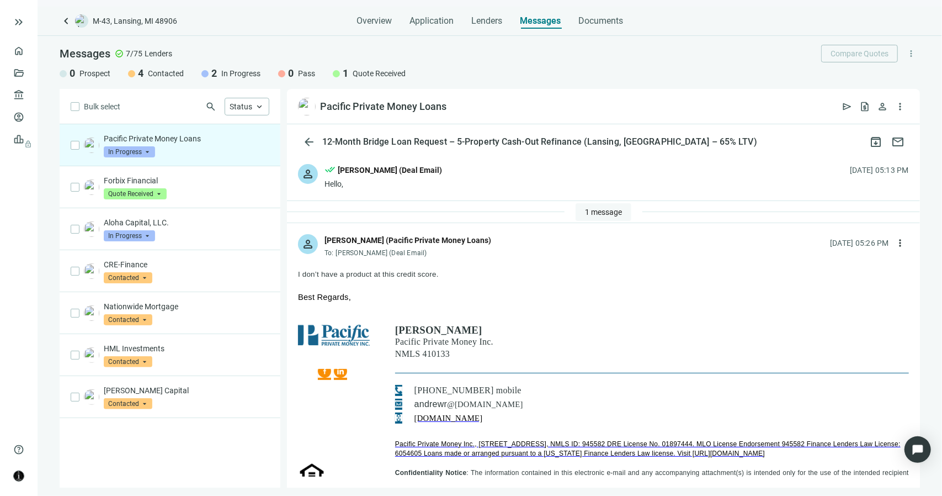
click at [605, 213] on span "1 message" at bounding box center [603, 211] width 37 height 9
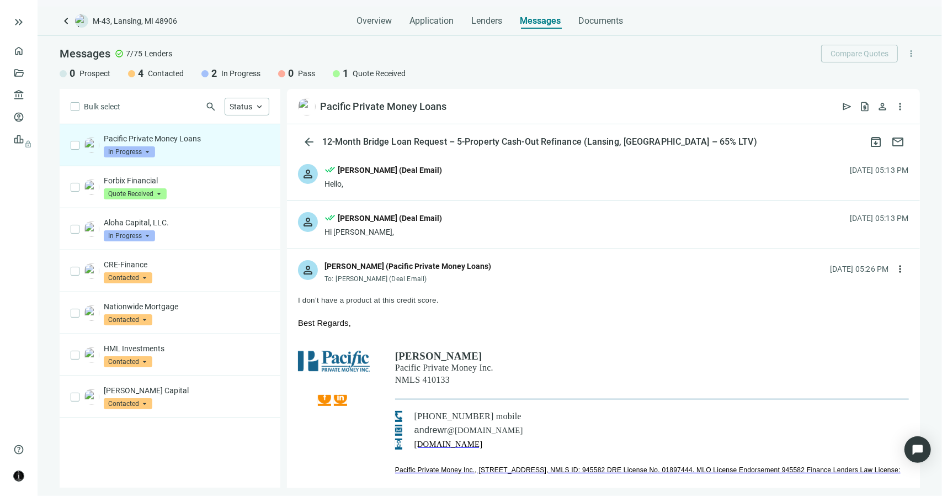
click at [353, 235] on div "Hi [PERSON_NAME]," at bounding box center [383, 231] width 118 height 11
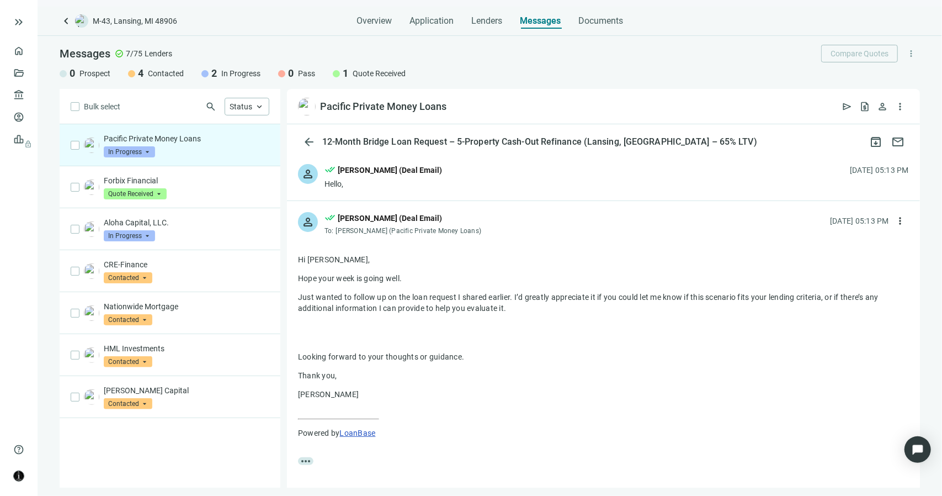
drag, startPoint x: 505, startPoint y: 310, endPoint x: 297, endPoint y: 291, distance: 208.9
click at [297, 291] on div "more_horiz" at bounding box center [603, 363] width 633 height 252
click at [491, 306] on p "Just wanted to follow up on the loan request I shared earlier. I’d greatly appr…" at bounding box center [603, 302] width 611 height 22
click at [514, 308] on p "Just wanted to follow up on the loan request I shared earlier. I’d greatly appr…" at bounding box center [603, 302] width 611 height 22
drag, startPoint x: 513, startPoint y: 308, endPoint x: 291, endPoint y: 254, distance: 229.0
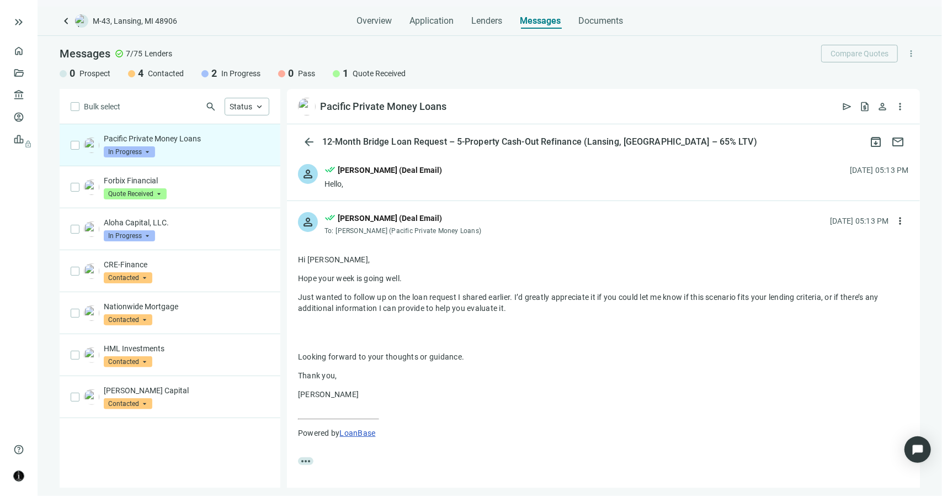
click at [291, 254] on div "more_horiz" at bounding box center [603, 363] width 633 height 252
click at [376, 186] on div "Hello," at bounding box center [383, 183] width 118 height 11
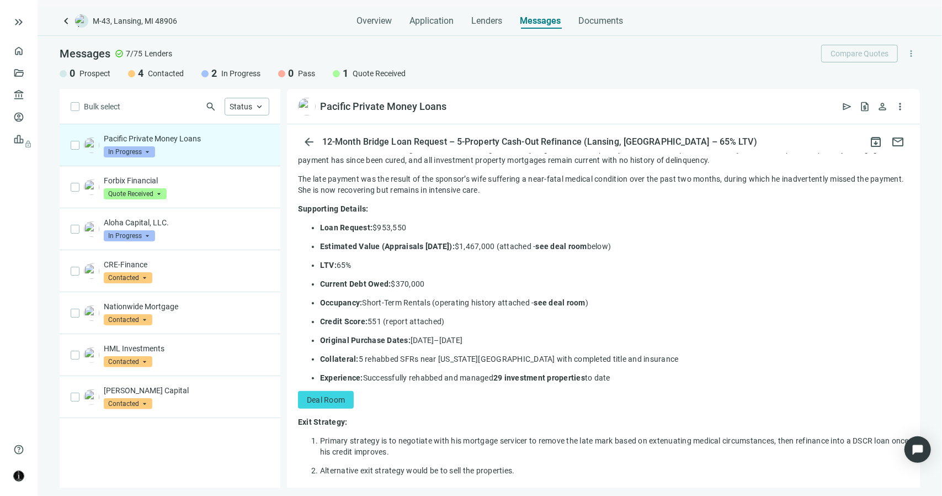
scroll to position [55, 0]
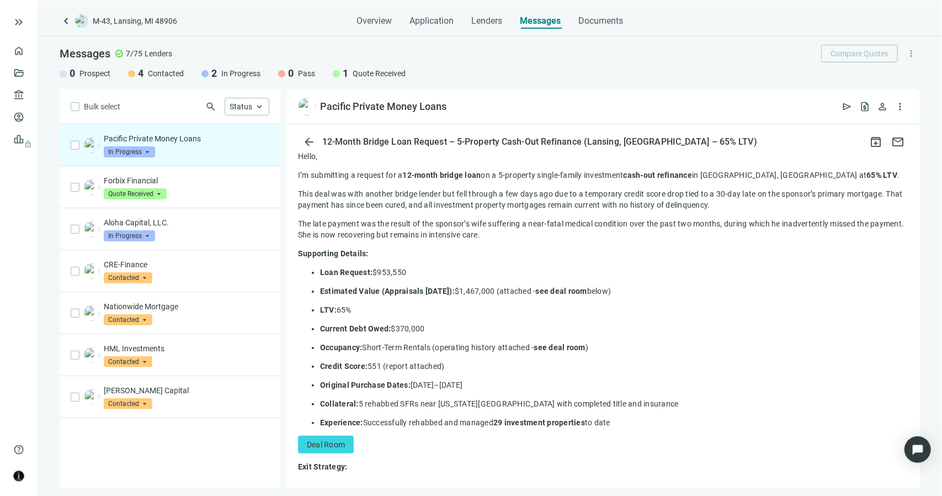
drag, startPoint x: 612, startPoint y: 421, endPoint x: 296, endPoint y: 255, distance: 356.9
click at [296, 255] on div at bounding box center [603, 409] width 633 height 550
drag, startPoint x: 296, startPoint y: 255, endPoint x: 589, endPoint y: 429, distance: 339.9
click at [589, 429] on div at bounding box center [603, 409] width 633 height 550
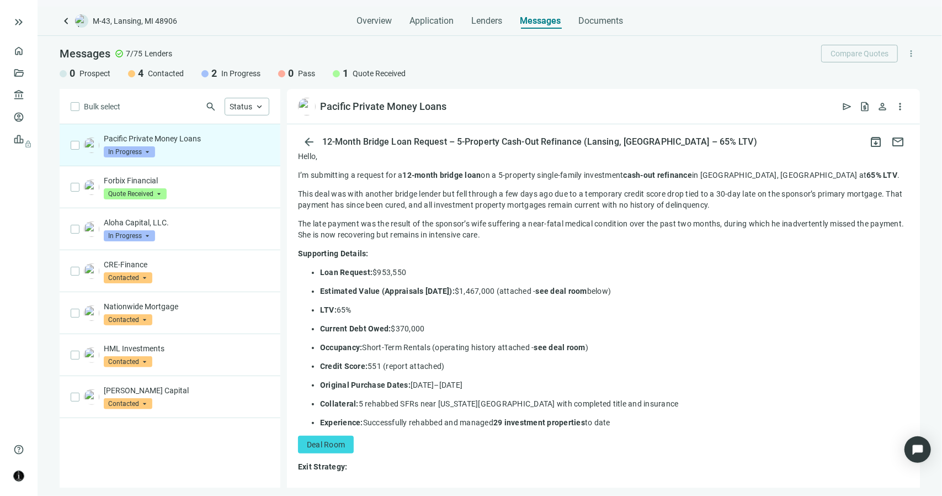
click at [582, 433] on div "Hello, I’m submitting a request for a 12-month bridge loan on a 5-property sing…" at bounding box center [603, 403] width 611 height 505
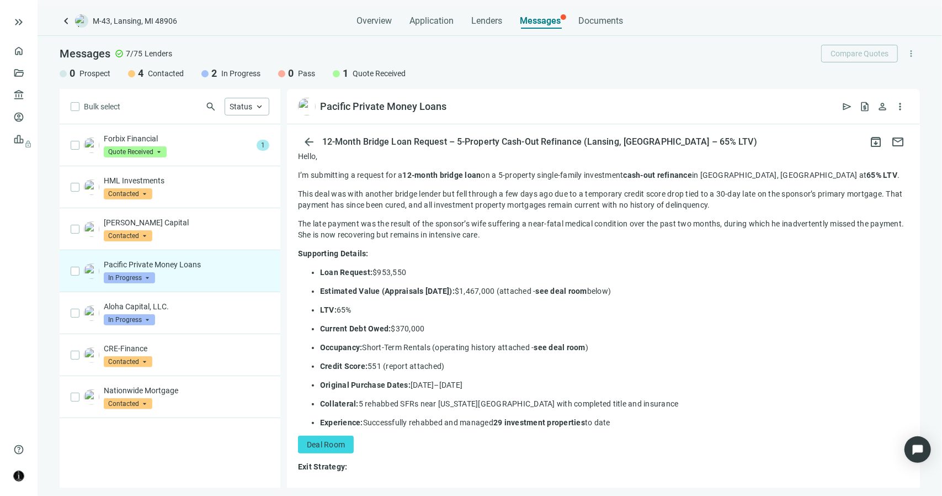
drag, startPoint x: 617, startPoint y: 422, endPoint x: 299, endPoint y: 249, distance: 362.0
click at [299, 249] on div "Hello, I’m submitting a request for a 12-month bridge loan on a 5-property sing…" at bounding box center [603, 403] width 611 height 505
click at [300, 249] on strong "Supporting Details:" at bounding box center [333, 253] width 71 height 9
drag, startPoint x: 298, startPoint y: 251, endPoint x: 615, endPoint y: 422, distance: 360.0
click at [615, 422] on div "Hello, I’m submitting a request for a 12-month bridge loan on a 5-property sing…" at bounding box center [603, 403] width 611 height 505
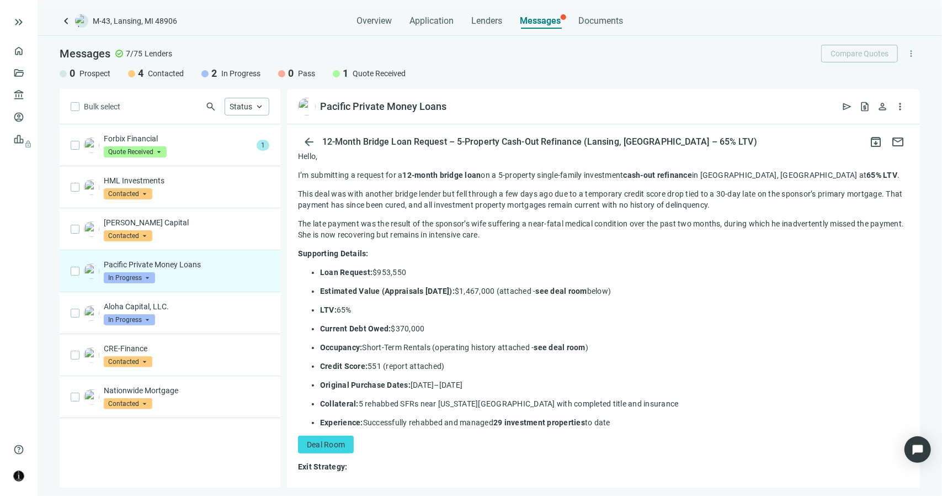
click at [615, 423] on p "Experience: Successfully rehabbed and managed 29 investment properties to date" at bounding box center [614, 422] width 589 height 11
drag, startPoint x: 615, startPoint y: 423, endPoint x: 300, endPoint y: 253, distance: 358.0
click at [300, 253] on div "Hello, I’m submitting a request for a 12-month bridge loan on a 5-property sing…" at bounding box center [603, 403] width 611 height 505
click at [300, 253] on strong "Supporting Details:" at bounding box center [333, 253] width 71 height 9
drag, startPoint x: 300, startPoint y: 253, endPoint x: 616, endPoint y: 421, distance: 358.4
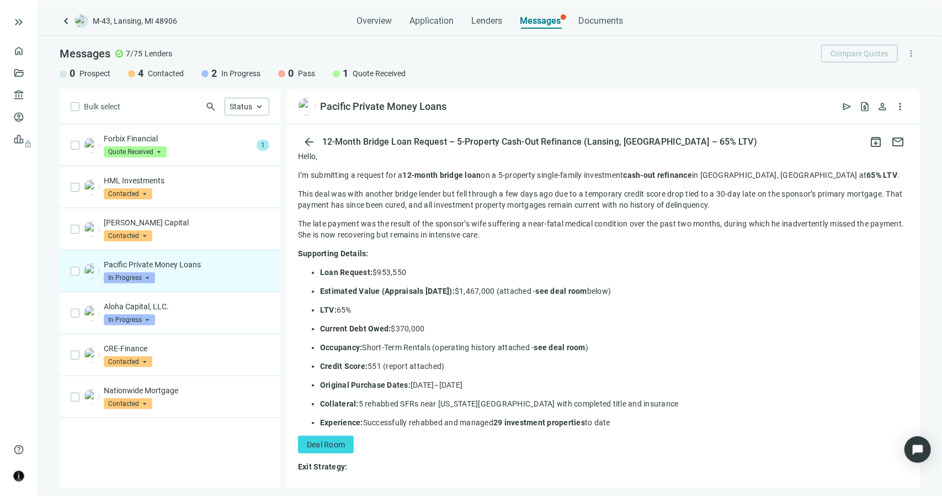
click at [616, 421] on div "Hello, I’m submitting a request for a 12-month bridge loan on a 5-property sing…" at bounding box center [603, 403] width 611 height 505
click at [616, 422] on p "Experience: Successfully rehabbed and managed 29 investment properties to date" at bounding box center [614, 422] width 589 height 11
drag, startPoint x: 616, startPoint y: 422, endPoint x: 293, endPoint y: 252, distance: 365.0
click at [293, 252] on div at bounding box center [603, 409] width 633 height 550
click at [192, 143] on p "Forbix Financial" at bounding box center [178, 138] width 148 height 11
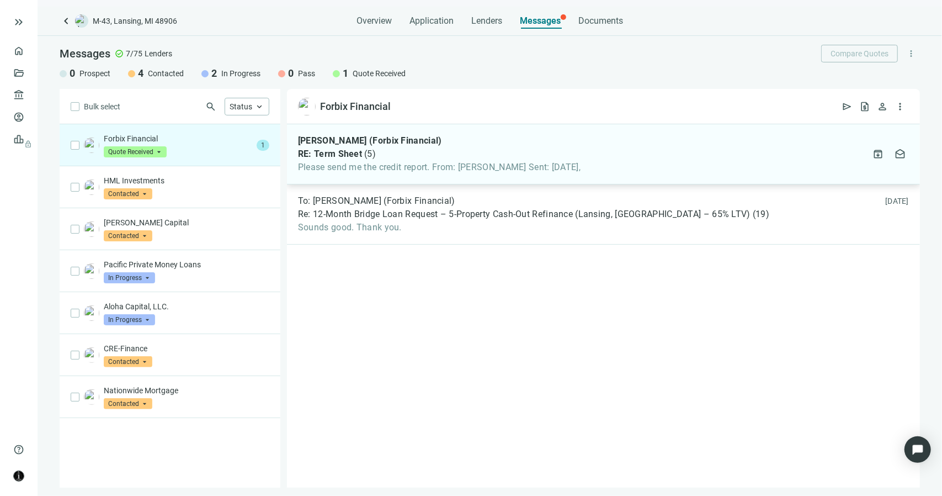
click at [438, 147] on div "[PERSON_NAME] (Forbix Financial) RE: Term Sheet ( 5 ) Please send me the credit…" at bounding box center [439, 154] width 283 height 38
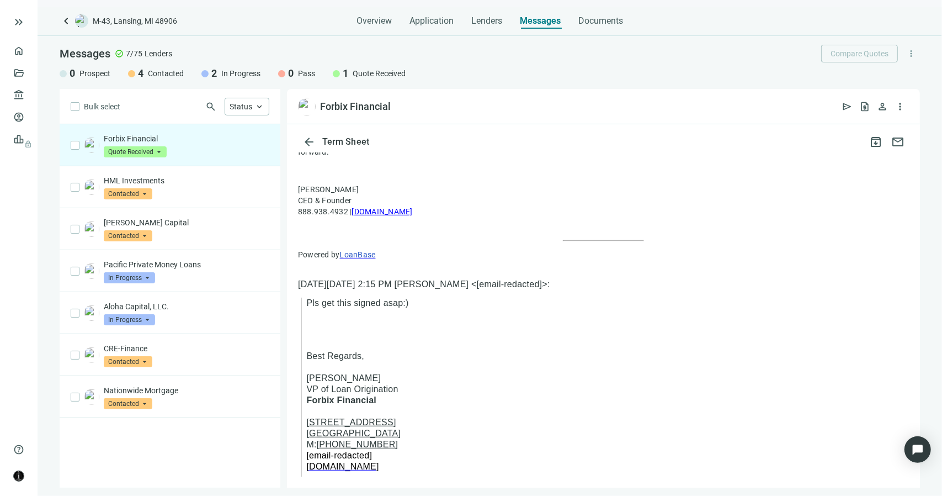
scroll to position [528, 0]
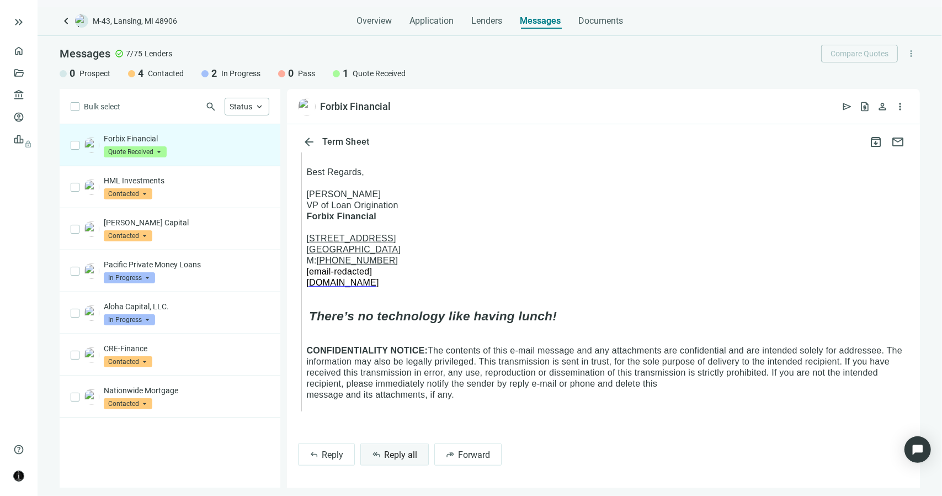
click at [391, 453] on span "Reply all" at bounding box center [400, 454] width 33 height 10
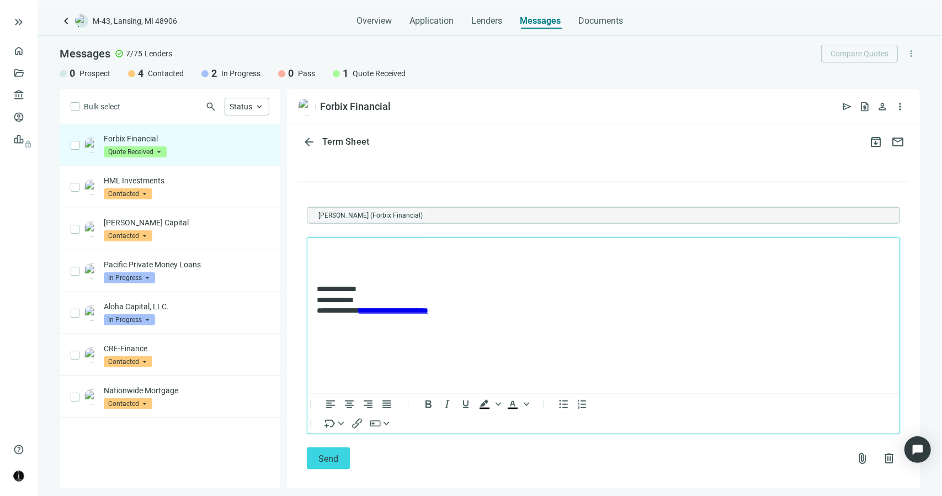
scroll to position [802, 0]
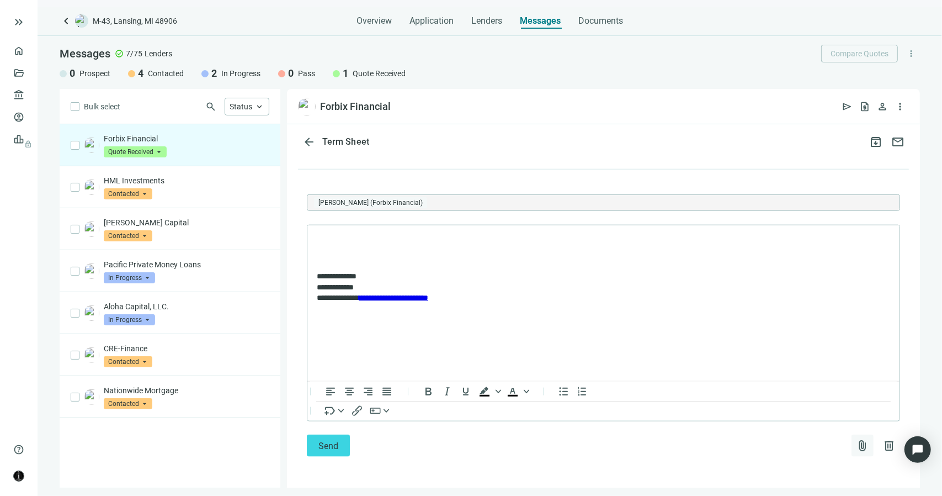
click at [856, 441] on span "attach_file" at bounding box center [862, 445] width 13 height 13
click at [775, 420] on span "Upload new" at bounding box center [773, 418] width 40 height 9
click at [328, 244] on body "**********" at bounding box center [603, 268] width 574 height 70
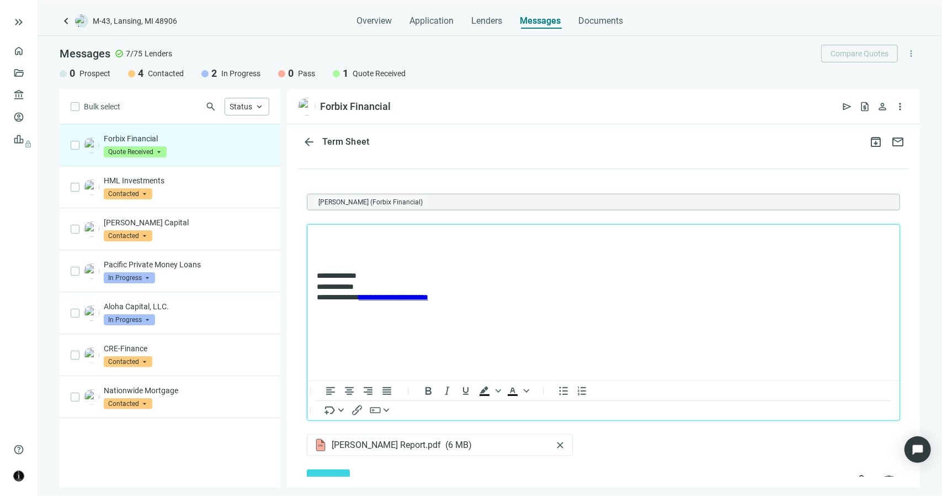
click at [333, 242] on p "Rich Text Area. Press ALT-0 for help." at bounding box center [602, 238] width 573 height 11
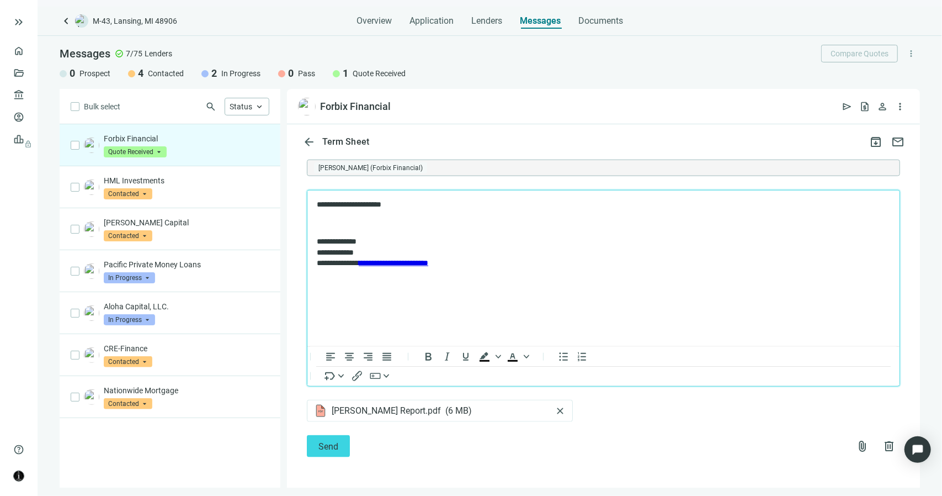
scroll to position [837, 0]
click at [329, 450] on span "Send" at bounding box center [328, 445] width 20 height 10
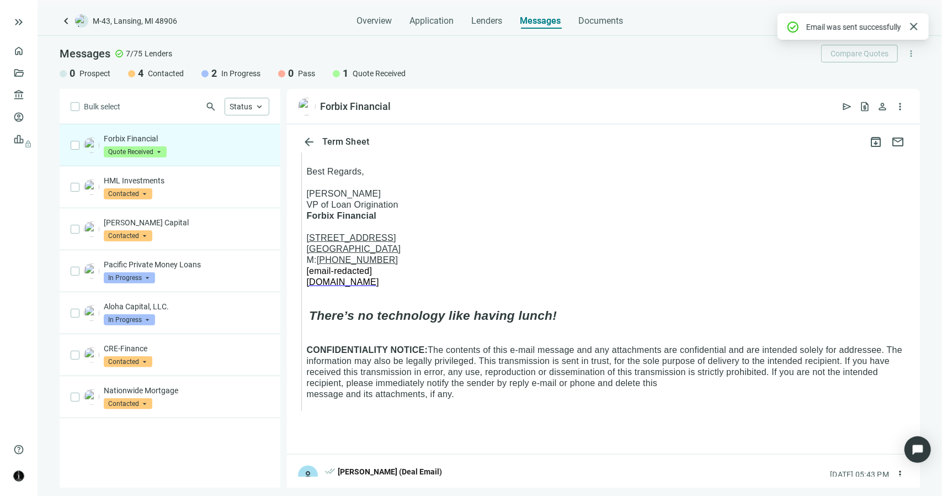
scroll to position [769, 0]
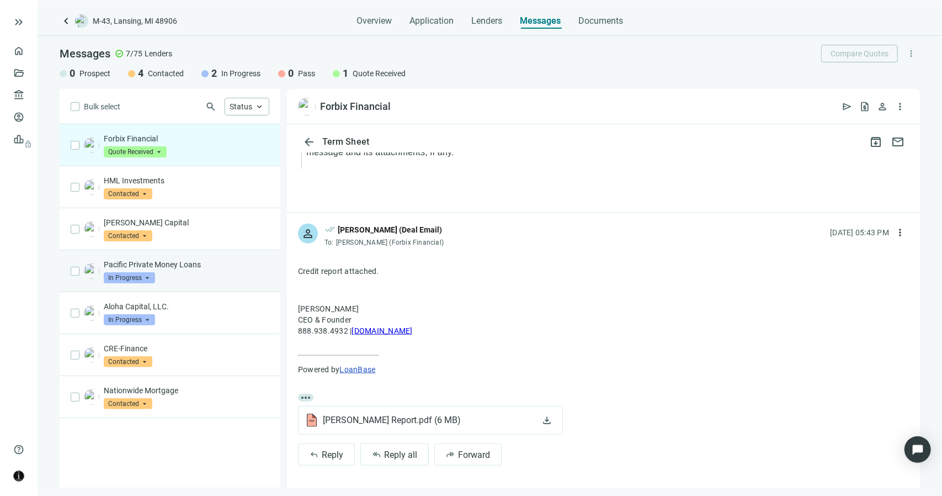
click at [207, 280] on div "Pacific Private Money Loans In Progress arrow_drop_down" at bounding box center [187, 271] width 166 height 24
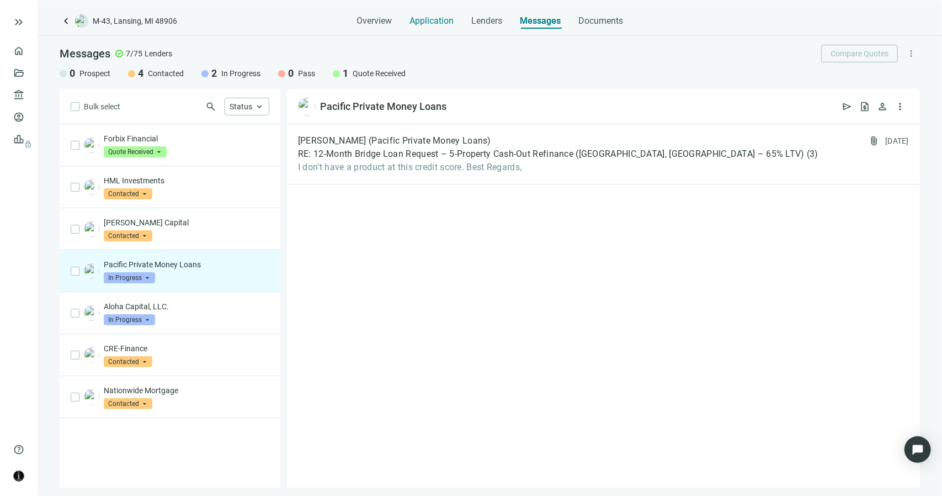
click at [440, 23] on span "Application" at bounding box center [431, 20] width 44 height 11
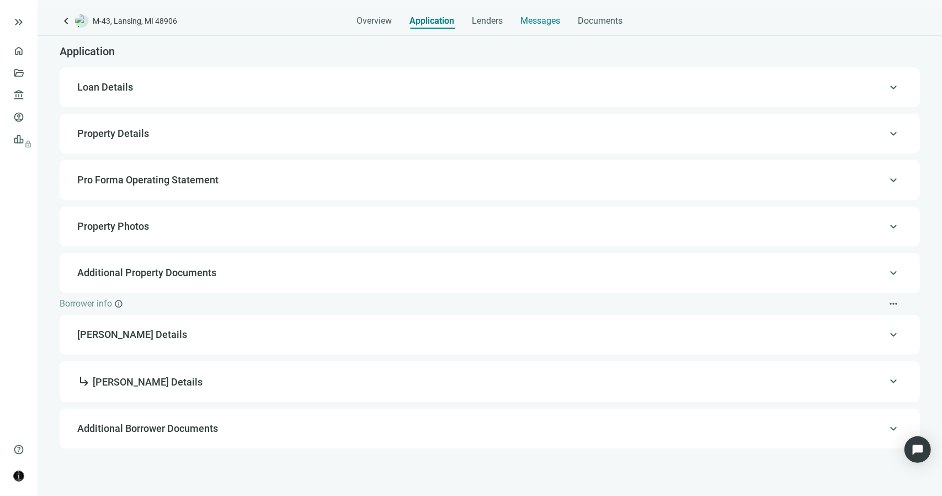
click at [558, 24] on span "Messages" at bounding box center [541, 20] width 40 height 10
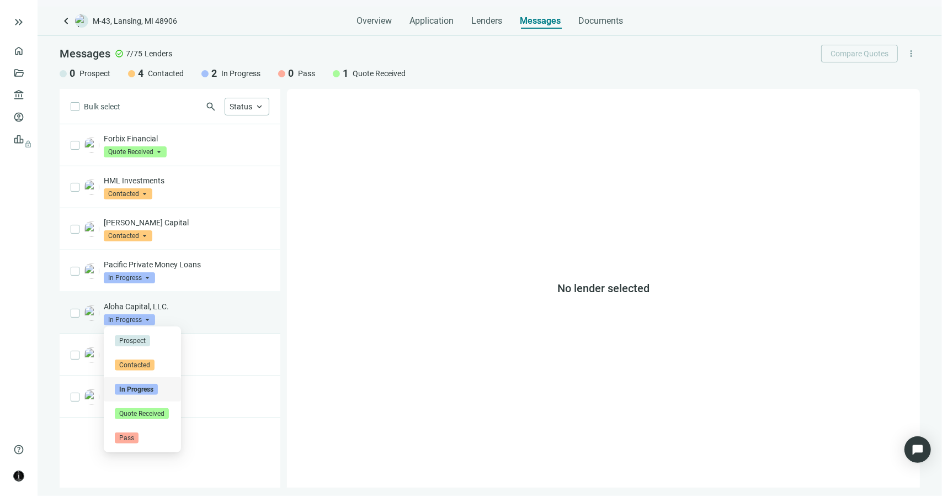
click at [145, 318] on span "In Progress" at bounding box center [129, 319] width 51 height 11
click at [126, 437] on span "Pass" at bounding box center [127, 437] width 24 height 11
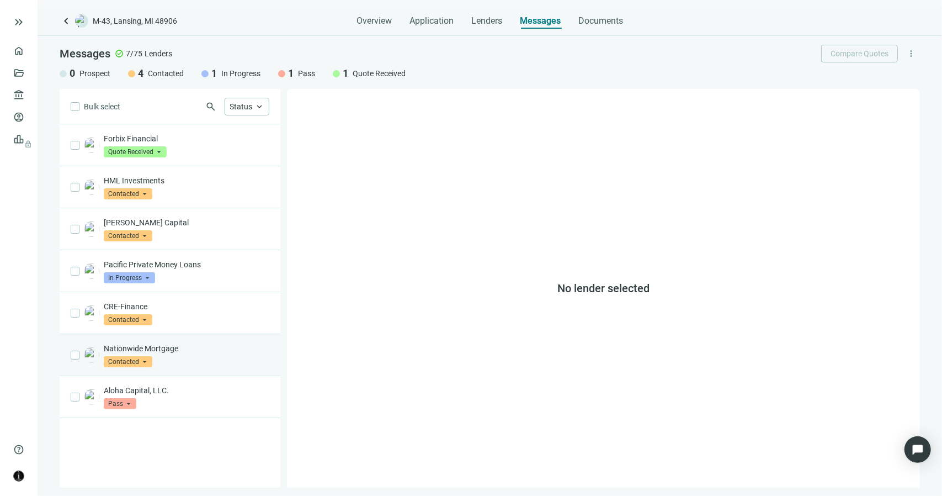
click at [140, 356] on span "Contacted" at bounding box center [128, 361] width 49 height 11
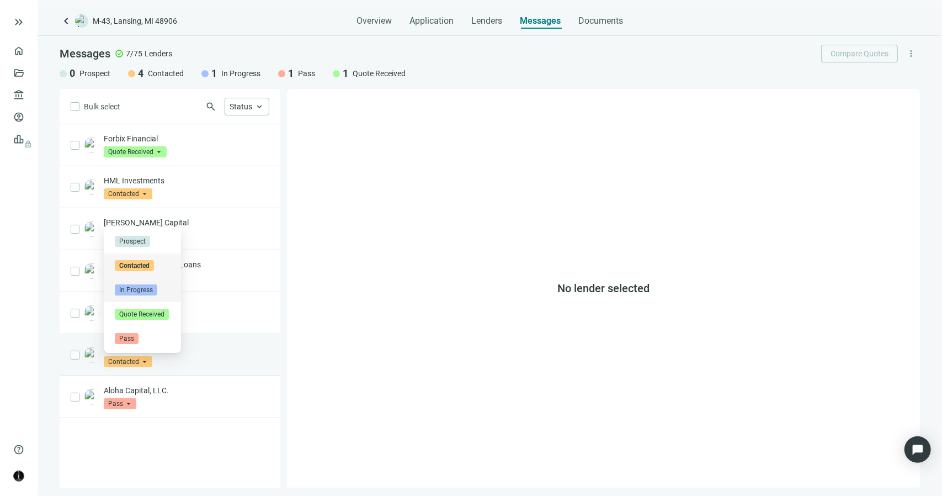
click at [137, 285] on span "In Progress" at bounding box center [136, 289] width 42 height 11
click at [141, 361] on span "Contacted" at bounding box center [128, 361] width 49 height 11
click at [129, 338] on span "Pass" at bounding box center [127, 338] width 24 height 11
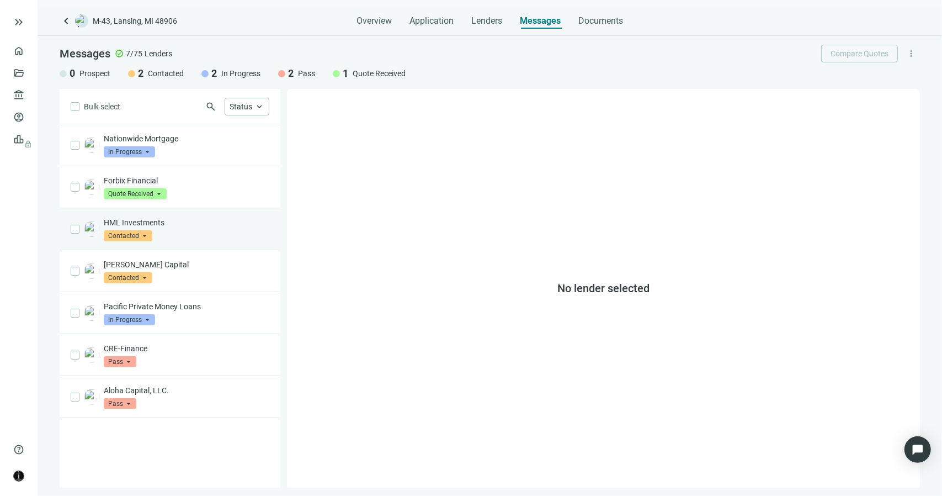
click at [196, 244] on div "HML Investments Contacted arrow_drop_down" at bounding box center [170, 229] width 221 height 42
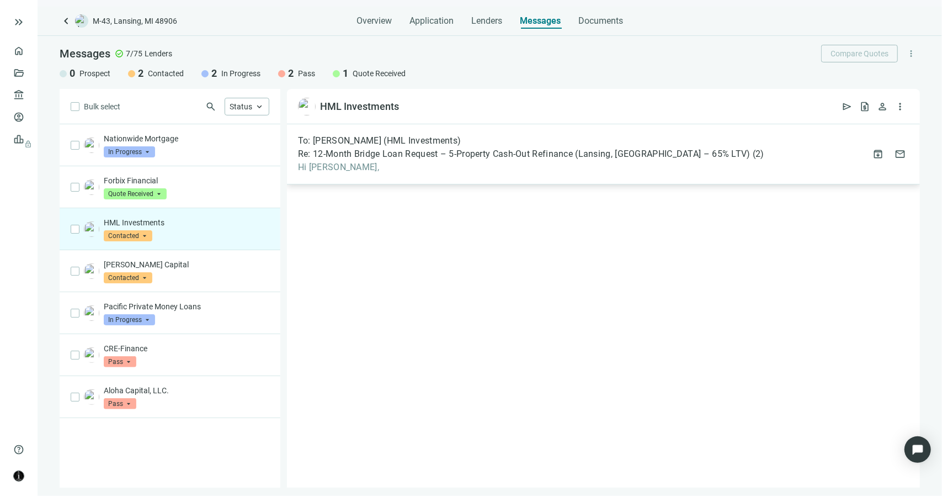
click at [355, 170] on span "Hi [PERSON_NAME]," at bounding box center [531, 167] width 466 height 11
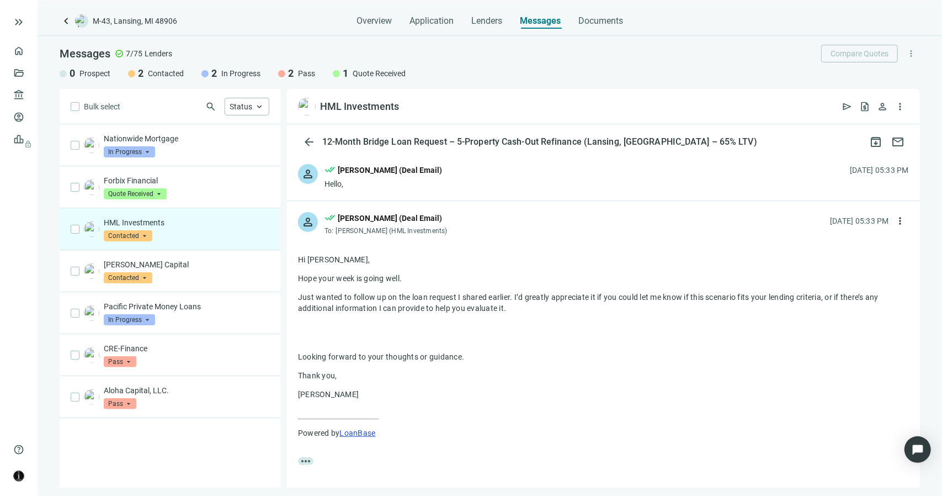
click at [368, 190] on div "person done_all [PERSON_NAME] (Deal Email) Hello, [DATE] 05:33 PM" at bounding box center [603, 176] width 633 height 47
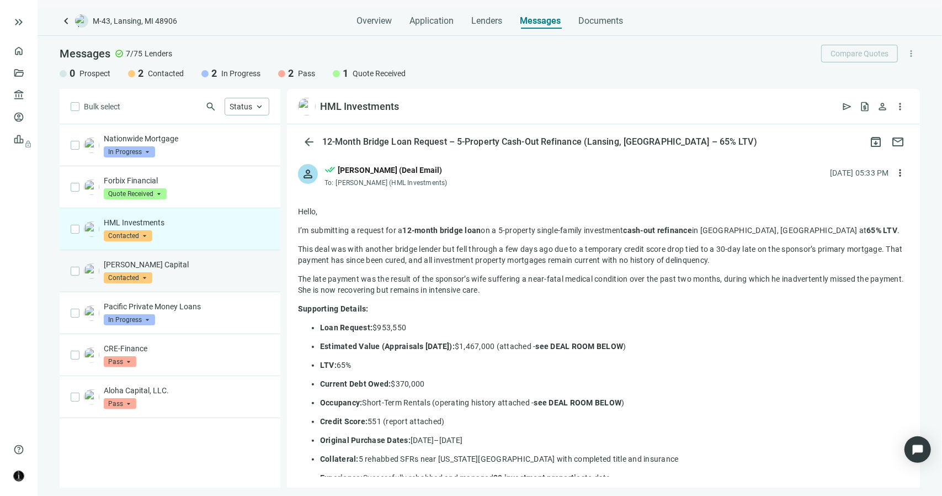
click at [169, 270] on div "[PERSON_NAME] Capital Contacted arrow_drop_down" at bounding box center [187, 271] width 166 height 24
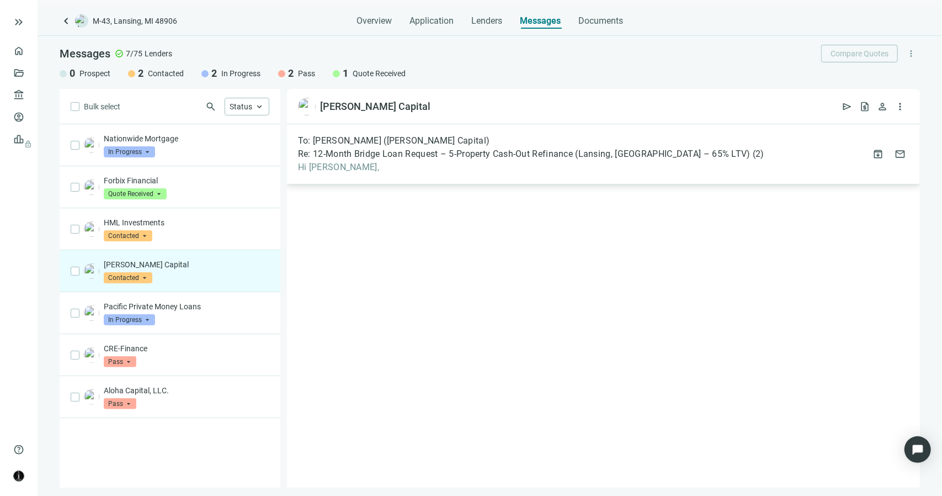
click at [329, 171] on span "Hi [PERSON_NAME]," at bounding box center [531, 167] width 466 height 11
